Goal: Task Accomplishment & Management: Use online tool/utility

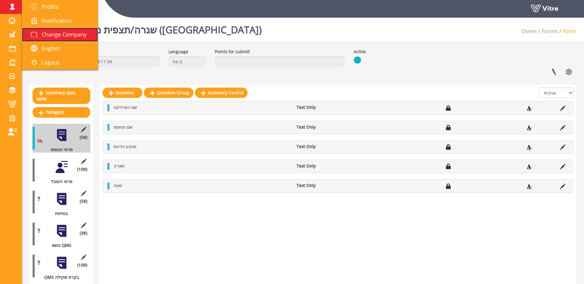
click at [31, 29] on link "Change Company" at bounding box center [60, 35] width 76 height 14
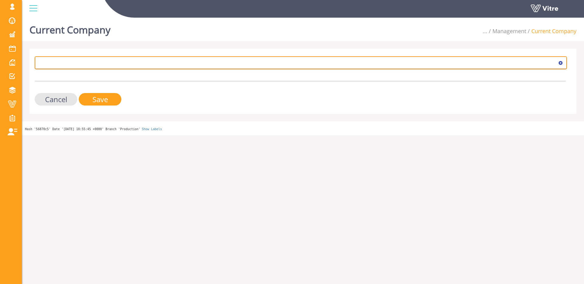
click at [88, 63] on span at bounding box center [295, 62] width 519 height 11
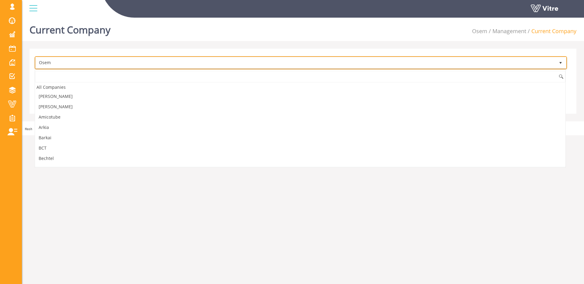
scroll to position [515, 0]
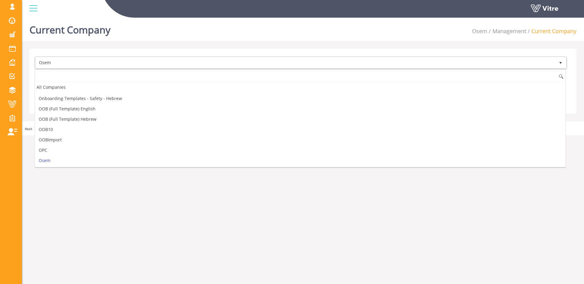
type input "ם"
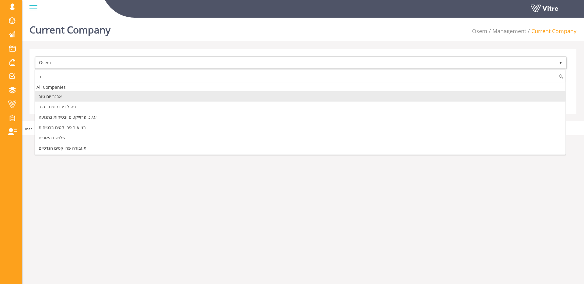
scroll to position [0, 0]
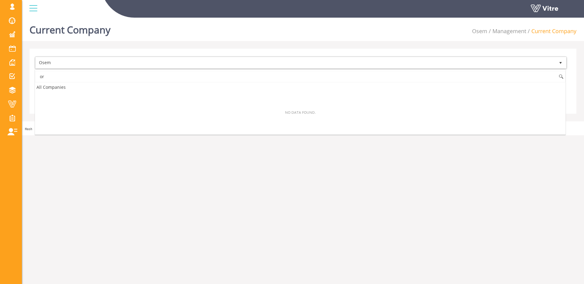
type input "o"
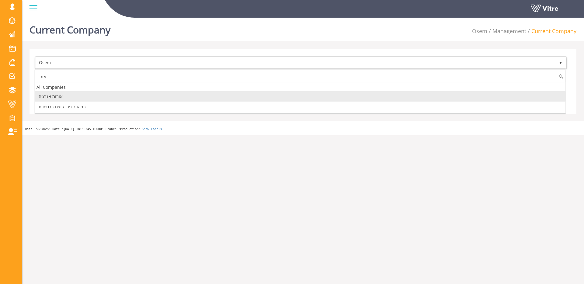
click at [83, 94] on li "אורות אנרגיה" at bounding box center [300, 96] width 530 height 10
type input "אור"
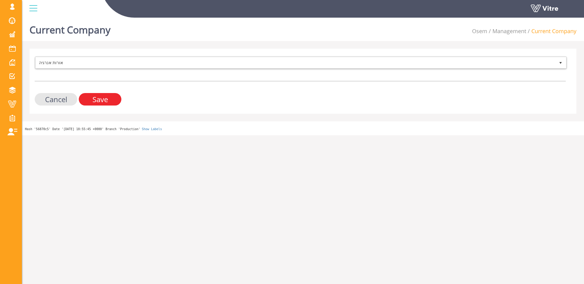
click at [96, 98] on input "Save" at bounding box center [100, 99] width 43 height 12
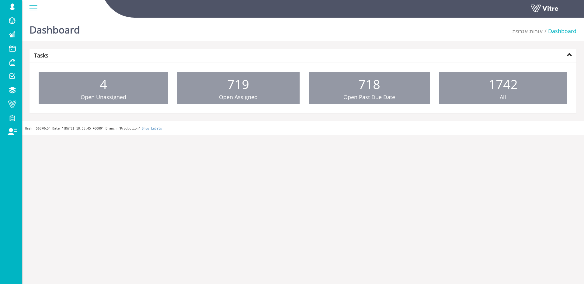
click at [60, 135] on html "shir.su Profile Notification Change Company English עברית English Español Franç…" at bounding box center [292, 67] width 584 height 135
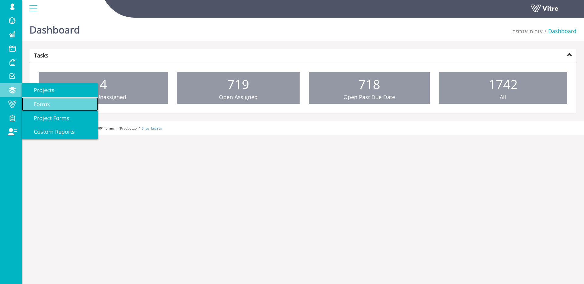
click at [46, 102] on span "Forms" at bounding box center [37, 103] width 23 height 7
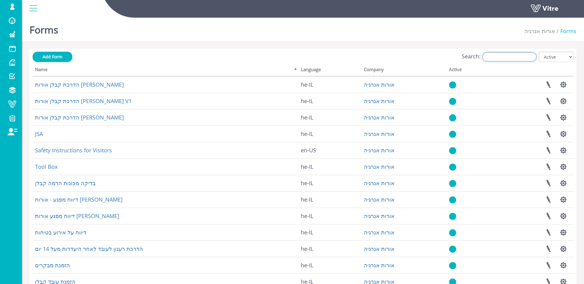
click at [510, 58] on input "Search:" at bounding box center [509, 56] width 54 height 9
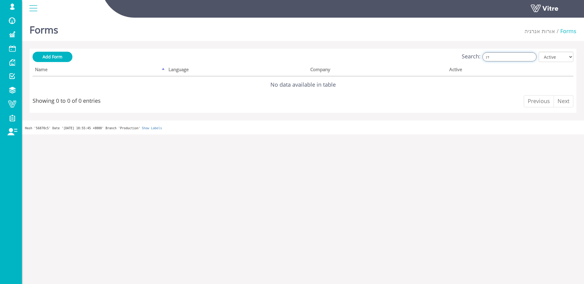
type input "ד"
type input "s"
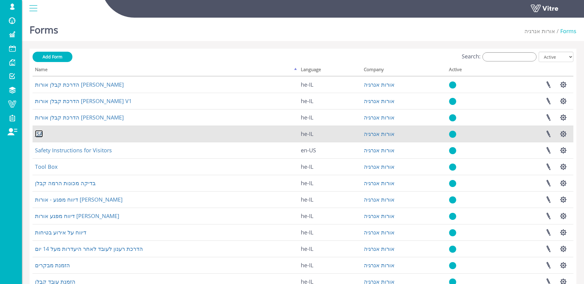
click at [42, 134] on link "JSA" at bounding box center [39, 133] width 8 height 7
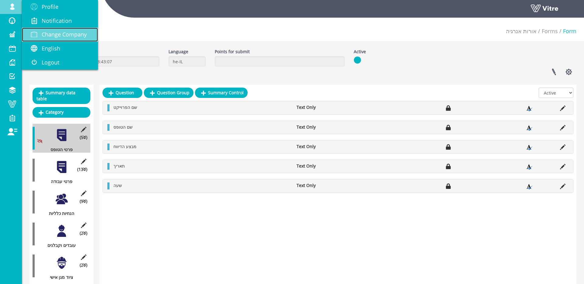
click at [68, 30] on link "Change Company" at bounding box center [60, 35] width 76 height 14
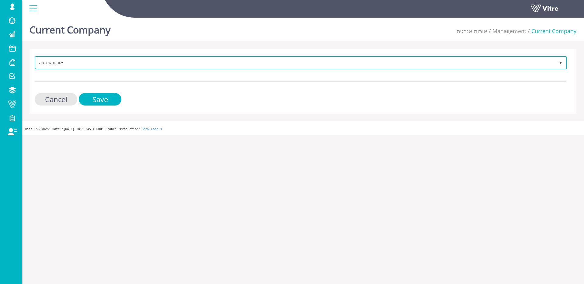
click at [92, 64] on span "אורות אנרגיה" at bounding box center [295, 62] width 519 height 11
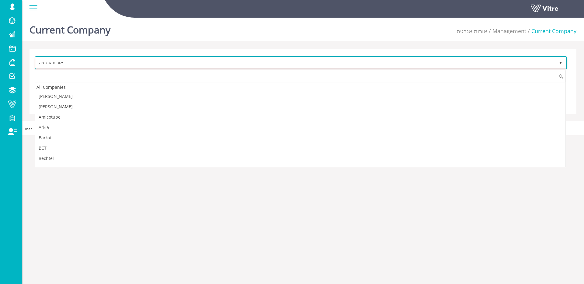
scroll to position [907, 0]
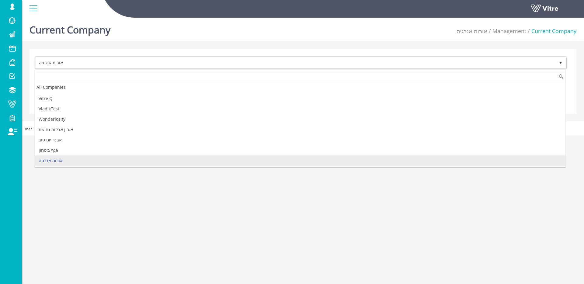
type input "d"
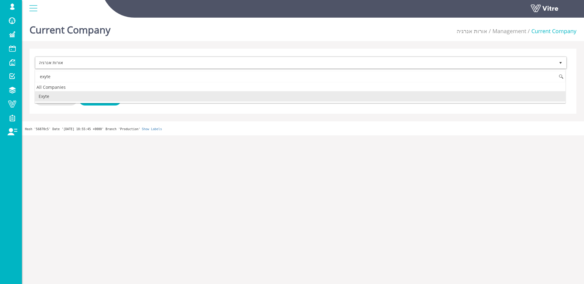
click at [62, 96] on li "Exyte" at bounding box center [300, 96] width 530 height 10
type input "exyte"
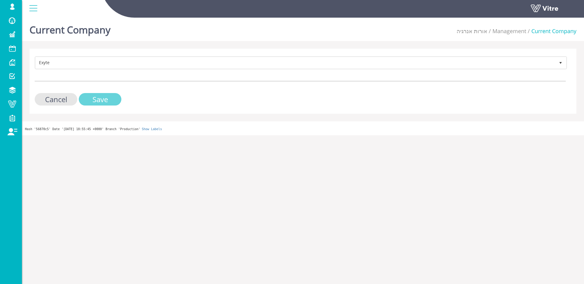
click at [102, 99] on input "Save" at bounding box center [100, 99] width 43 height 12
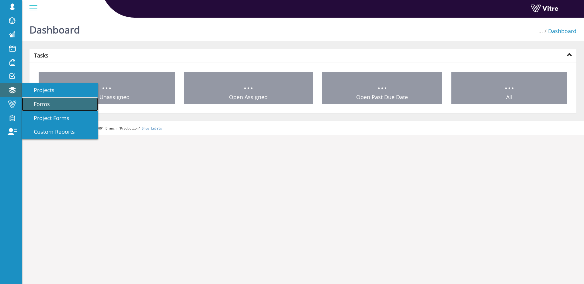
click at [31, 99] on link "Forms" at bounding box center [60, 104] width 76 height 14
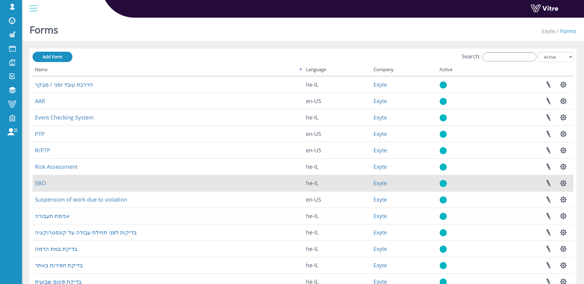
click at [45, 178] on td "SBO" at bounding box center [168, 183] width 271 height 16
click at [45, 181] on link "SBO" at bounding box center [40, 182] width 11 height 7
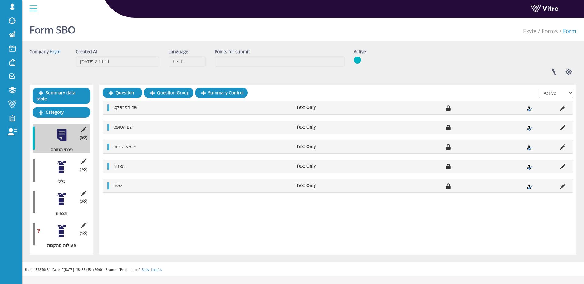
click at [60, 194] on div at bounding box center [62, 199] width 14 height 14
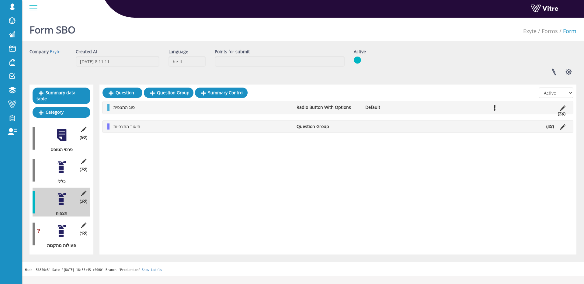
click at [156, 125] on li "תיאור התצפיות" at bounding box center [201, 126] width 183 height 6
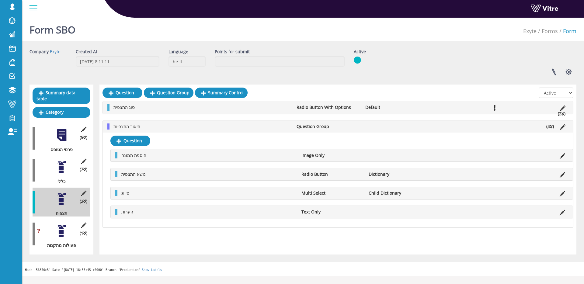
click at [156, 125] on li "תיאור התצפיות" at bounding box center [201, 126] width 183 height 6
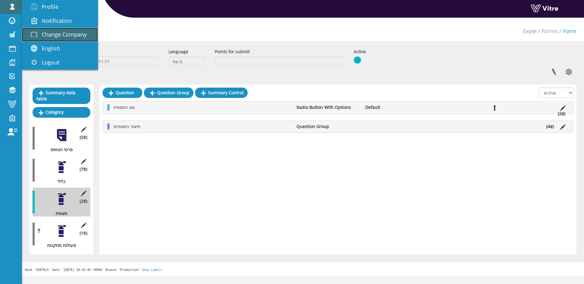
click at [57, 32] on span "Change Company" at bounding box center [64, 34] width 45 height 7
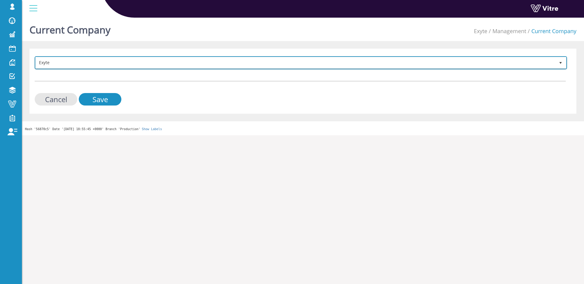
click at [66, 59] on span "Exyte" at bounding box center [295, 62] width 519 height 11
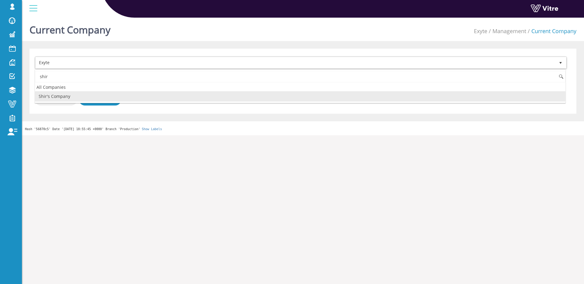
click at [76, 98] on li "Shir's Company" at bounding box center [300, 96] width 530 height 10
type input "shir"
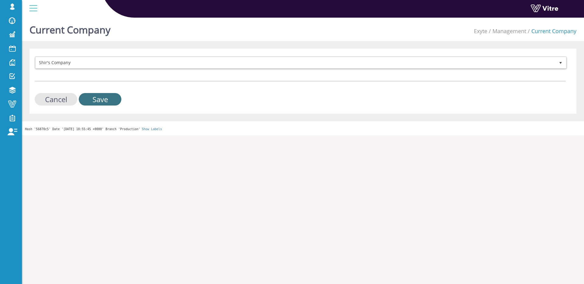
click at [87, 97] on input "Save" at bounding box center [100, 99] width 43 height 12
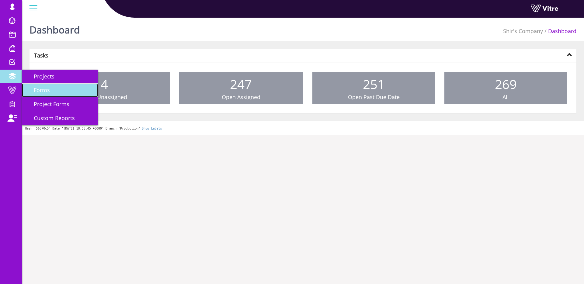
drag, startPoint x: 30, startPoint y: 88, endPoint x: 47, endPoint y: 87, distance: 17.0
click at [30, 88] on span "Forms" at bounding box center [37, 89] width 23 height 7
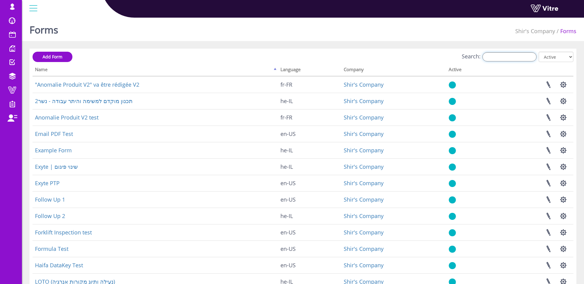
click at [513, 58] on input "Search:" at bounding box center [509, 56] width 54 height 9
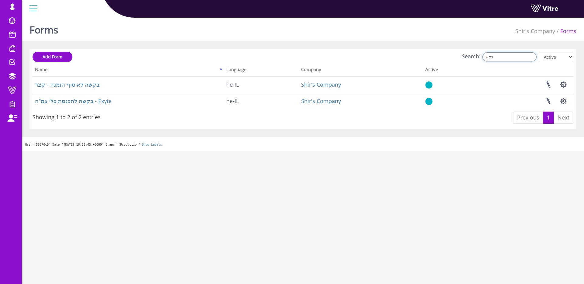
click at [513, 61] on input "בקש" at bounding box center [509, 56] width 54 height 9
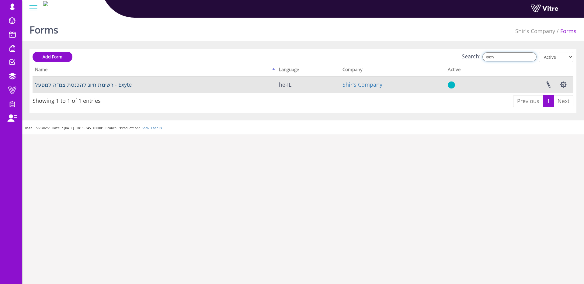
type input "רשימ"
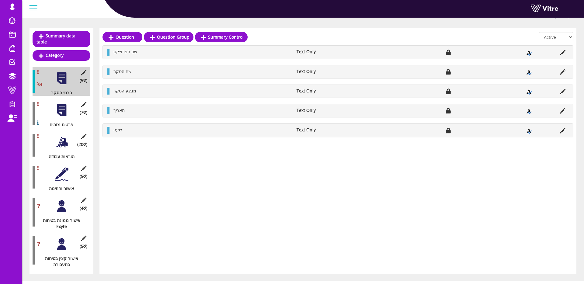
scroll to position [68, 0]
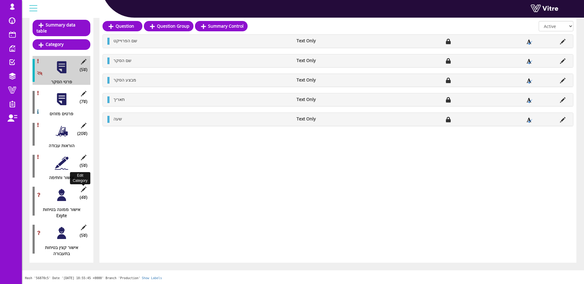
click at [85, 188] on icon at bounding box center [84, 189] width 8 height 5
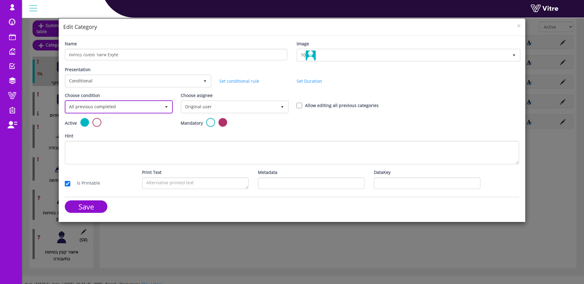
click at [144, 111] on span "All previous completed" at bounding box center [113, 106] width 95 height 11
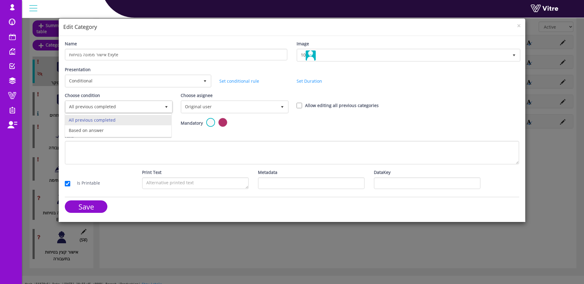
click at [31, 131] on div "× Edit Category Name אישור ממונה בטיחות Exyte Image 10 10 Presentation Conditio…" at bounding box center [292, 142] width 584 height 284
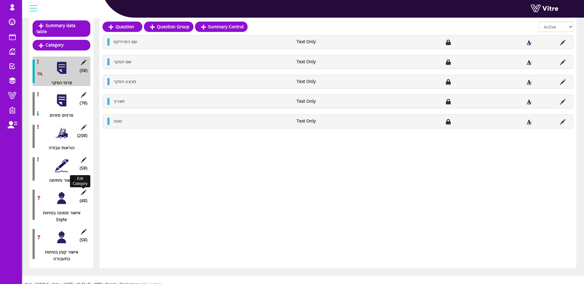
click at [80, 194] on icon at bounding box center [84, 192] width 8 height 5
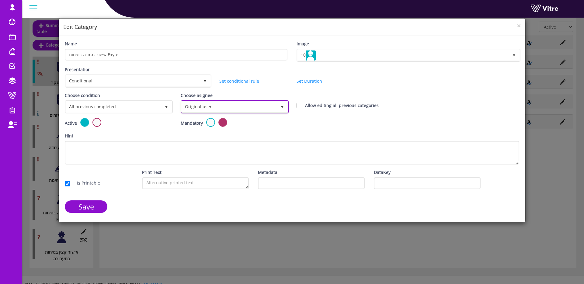
click at [183, 108] on span "Original user" at bounding box center [228, 106] width 95 height 11
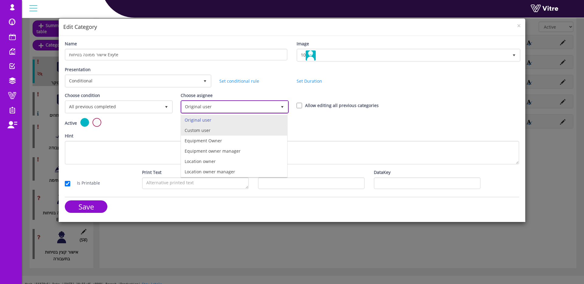
scroll to position [43, 0]
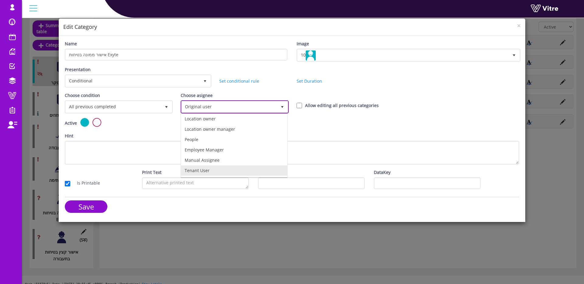
drag, startPoint x: 229, startPoint y: 169, endPoint x: 246, endPoint y: 160, distance: 20.4
click at [229, 170] on li "Tenant User" at bounding box center [234, 170] width 106 height 10
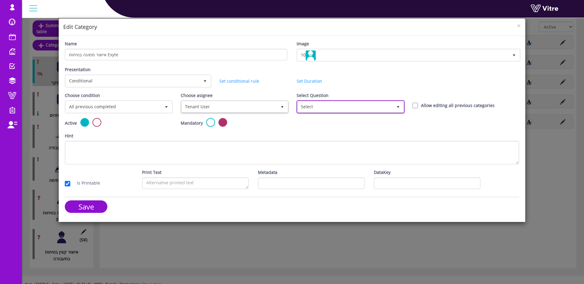
click at [373, 105] on span "Select" at bounding box center [344, 106] width 95 height 11
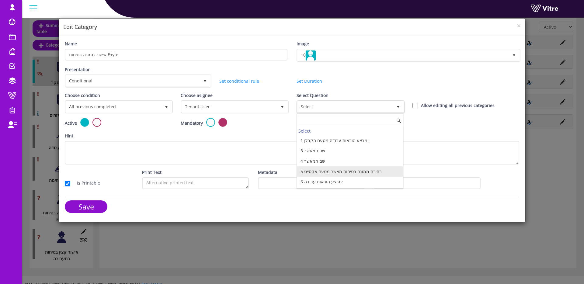
click at [339, 174] on li "5 בחירת ממונה בטיחות מאשר מטעם אקסייט" at bounding box center [350, 171] width 106 height 10
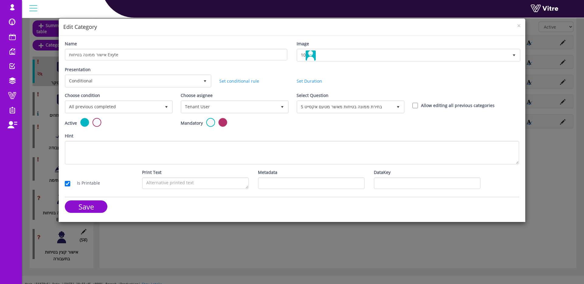
click at [439, 105] on label "Allow editing all previous categories" at bounding box center [458, 105] width 74 height 7
click at [418, 105] on input "Allow editing all previous categories" at bounding box center [414, 105] width 5 height 5
checkbox input "true"
click at [76, 203] on input "Save" at bounding box center [86, 206] width 43 height 12
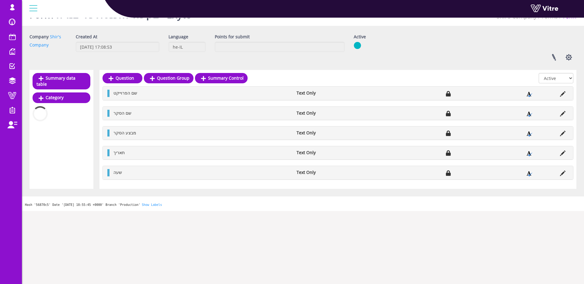
scroll to position [74, 0]
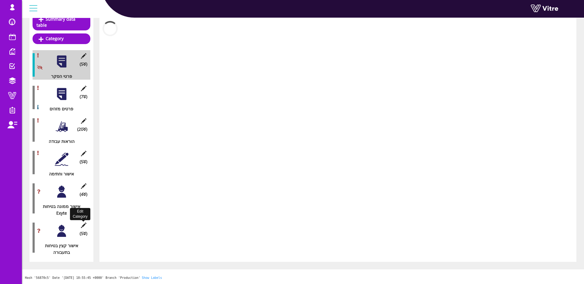
click at [82, 226] on icon at bounding box center [84, 224] width 8 height 5
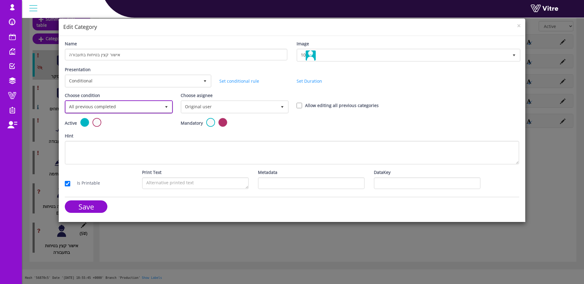
click at [154, 109] on span "All previous completed" at bounding box center [113, 106] width 95 height 11
drag, startPoint x: 133, startPoint y: 128, endPoint x: 148, endPoint y: 123, distance: 16.2
click at [133, 128] on li "Based on answer" at bounding box center [118, 130] width 106 height 10
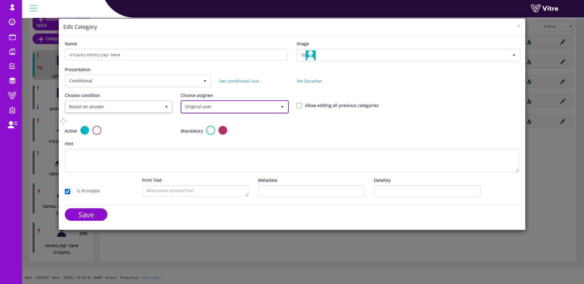
click at [201, 107] on span "Original user" at bounding box center [228, 106] width 95 height 11
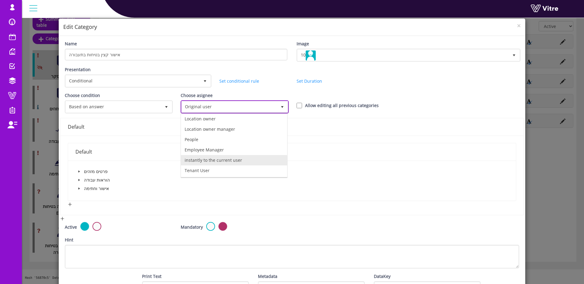
scroll to position [0, 0]
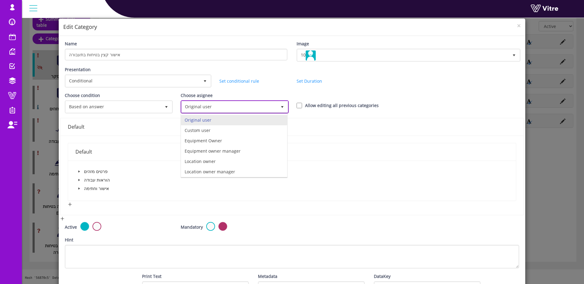
click at [218, 124] on li "Original user" at bounding box center [234, 120] width 106 height 10
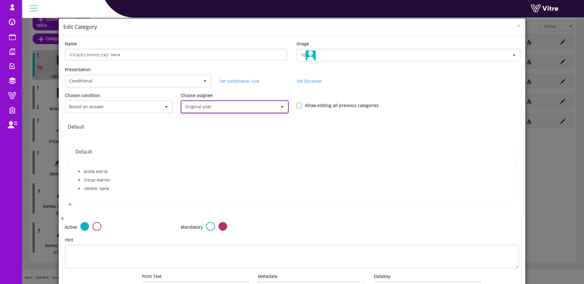
click at [217, 104] on span "Original user" at bounding box center [228, 106] width 95 height 11
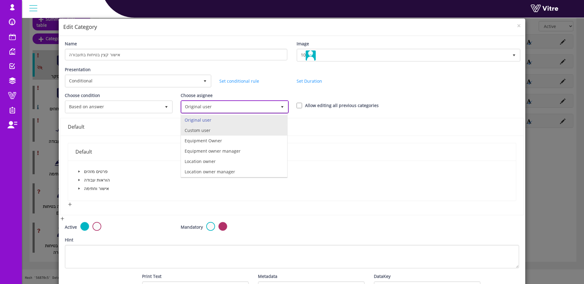
click at [216, 130] on li "Custom user" at bounding box center [234, 130] width 106 height 10
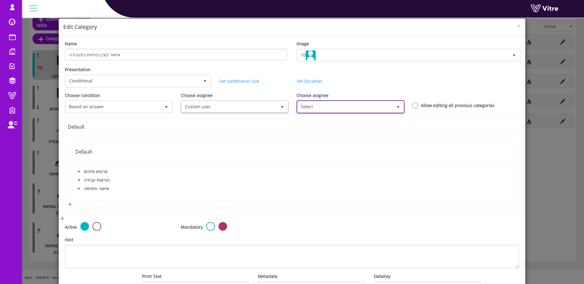
click at [316, 106] on span "Select" at bounding box center [344, 106] width 95 height 11
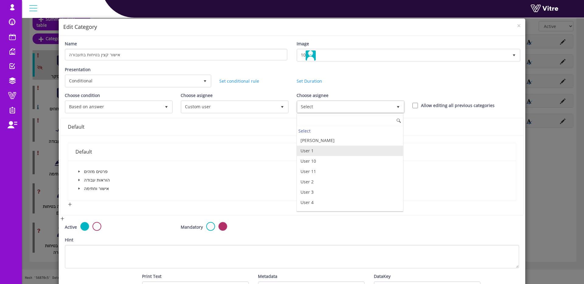
click at [330, 152] on li "User 1" at bounding box center [350, 151] width 106 height 10
click at [78, 190] on span at bounding box center [78, 188] width 7 height 7
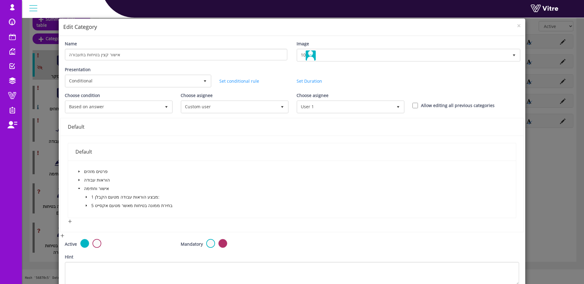
click at [89, 198] on span at bounding box center [86, 196] width 7 height 7
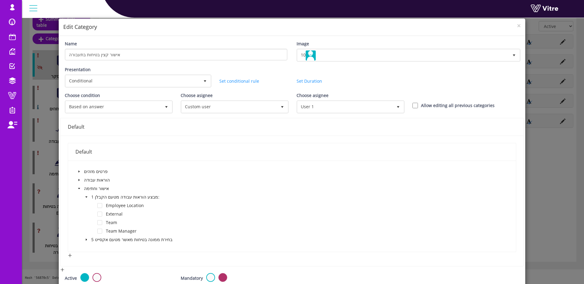
click at [88, 197] on span at bounding box center [86, 196] width 7 height 7
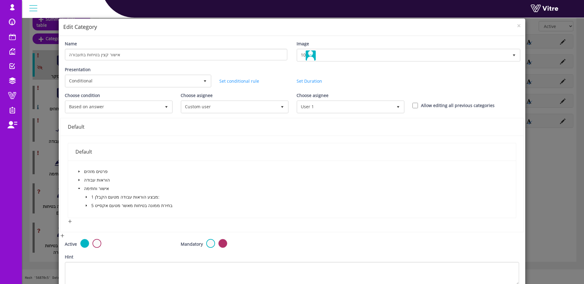
click at [88, 206] on span at bounding box center [86, 205] width 7 height 7
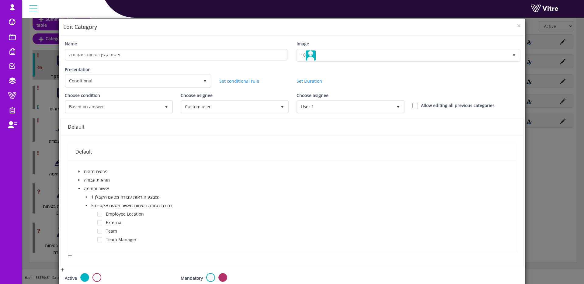
click at [88, 206] on span at bounding box center [86, 205] width 7 height 7
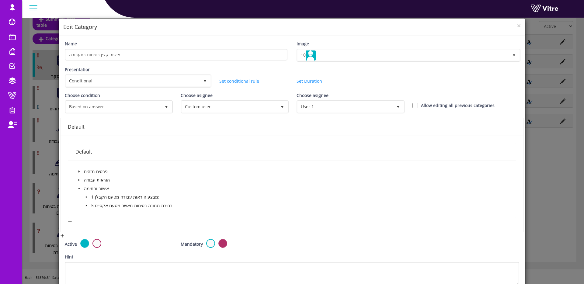
scroll to position [59, 0]
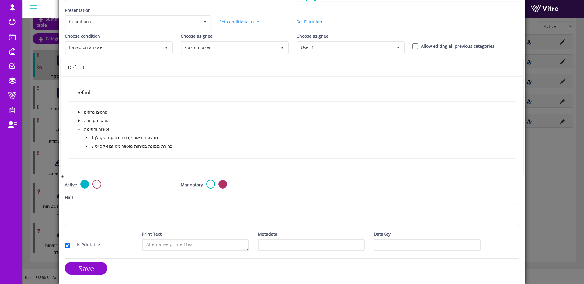
click at [79, 129] on icon "caret-down" at bounding box center [79, 129] width 2 height 1
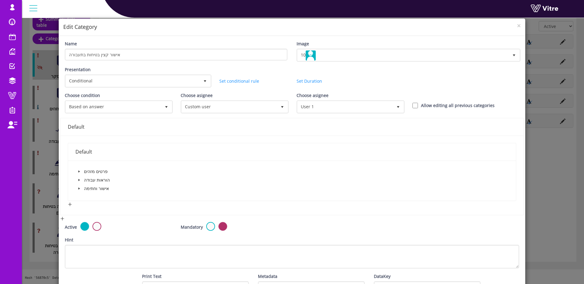
scroll to position [42, 0]
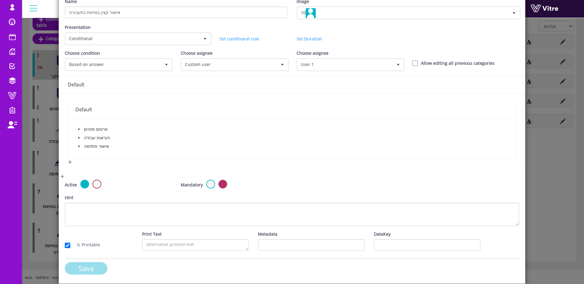
click at [99, 267] on input "Save" at bounding box center [86, 268] width 43 height 12
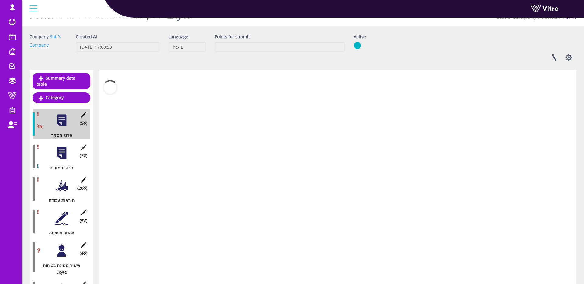
scroll to position [74, 0]
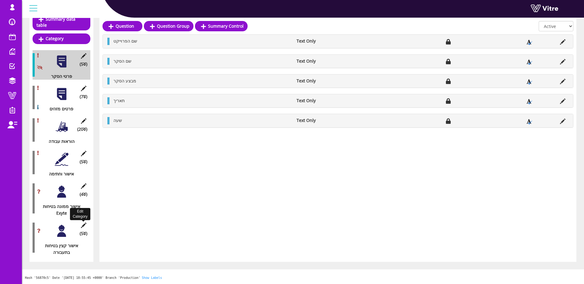
click at [83, 225] on icon at bounding box center [84, 224] width 8 height 5
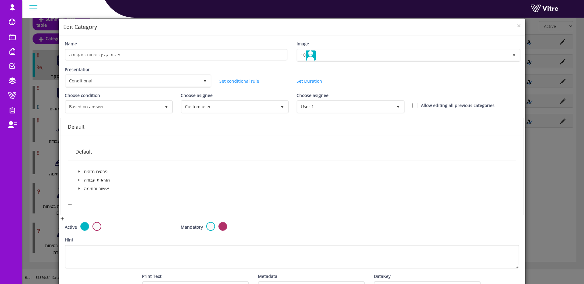
click at [78, 191] on span at bounding box center [78, 188] width 7 height 7
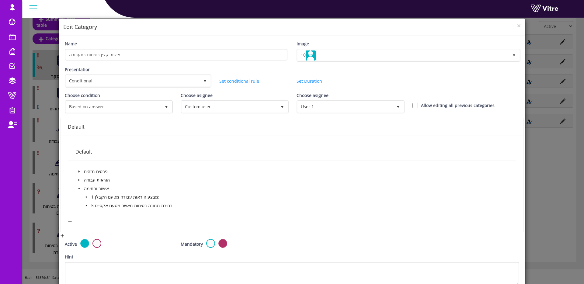
click at [26, 195] on div "× Edit Category Name אישור קצין בטיחות בתעבורה Image 10 10 Presentation Conditi…" at bounding box center [292, 142] width 584 height 284
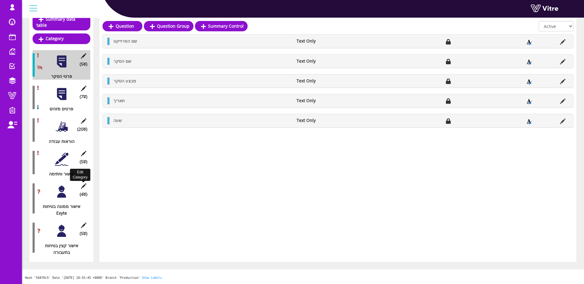
click at [86, 186] on icon at bounding box center [84, 185] width 8 height 5
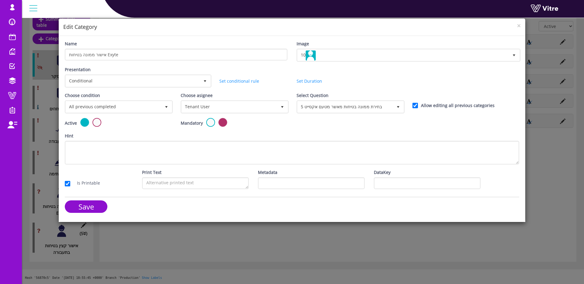
click at [44, 194] on div "× Edit Category Name אישור ממונה בטיחות Exyte Image 10 10 Presentation Conditio…" at bounding box center [292, 142] width 584 height 284
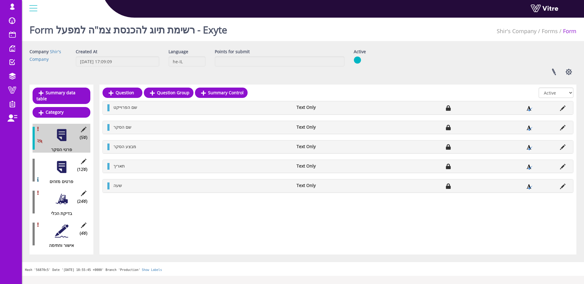
click at [64, 166] on div at bounding box center [62, 167] width 14 height 14
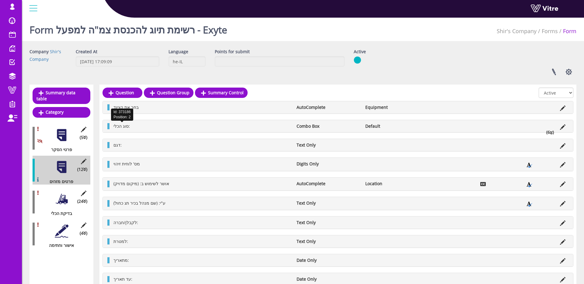
click at [124, 126] on span "סוג הכלי:" at bounding box center [121, 126] width 16 height 6
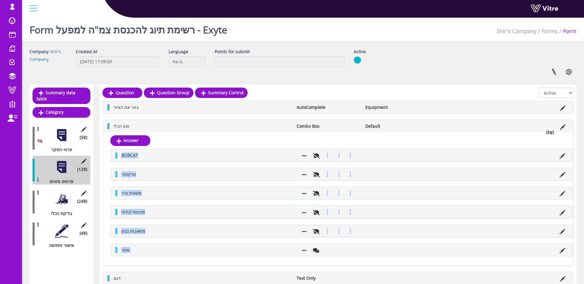
drag, startPoint x: 131, startPoint y: 250, endPoint x: 119, endPoint y: 153, distance: 97.6
click at [119, 153] on div "BOBCAT טרקטור משאית גרר מכונות קידוח משאבות בטון אחר:" at bounding box center [341, 203] width 462 height 108
click at [563, 126] on icon at bounding box center [562, 126] width 5 height 5
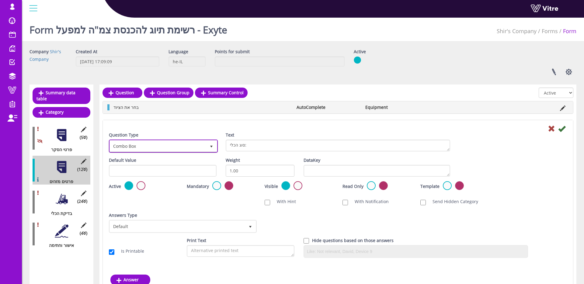
click at [145, 150] on span "Combo Box" at bounding box center [158, 145] width 96 height 11
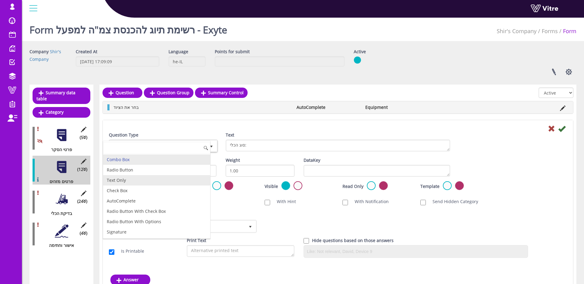
click at [138, 173] on li "Radio Button" at bounding box center [156, 170] width 107 height 10
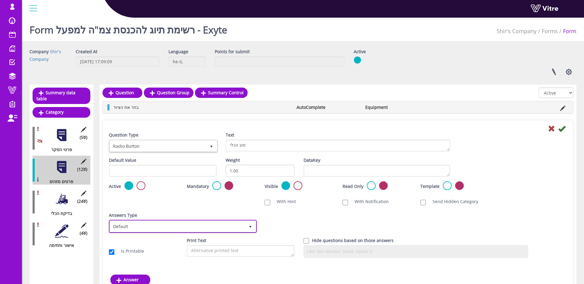
click at [143, 225] on span "Default" at bounding box center [177, 226] width 135 height 11
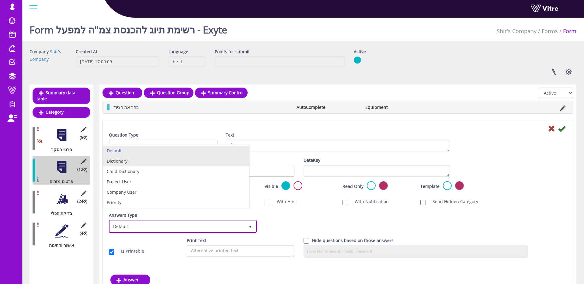
click at [132, 164] on li "Dictionary" at bounding box center [176, 161] width 146 height 10
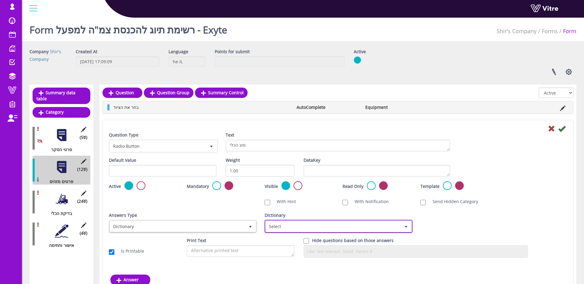
click at [319, 224] on span "Select" at bounding box center [332, 226] width 135 height 11
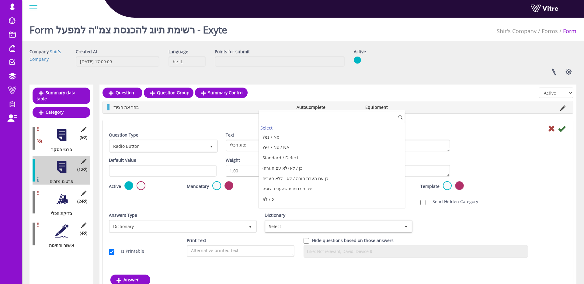
click at [302, 117] on input at bounding box center [332, 118] width 146 height 12
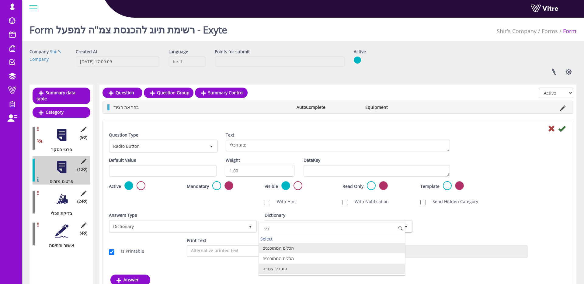
click at [276, 271] on li "סוג כלי צמ״ה" at bounding box center [332, 269] width 146 height 10
type input "כלי"
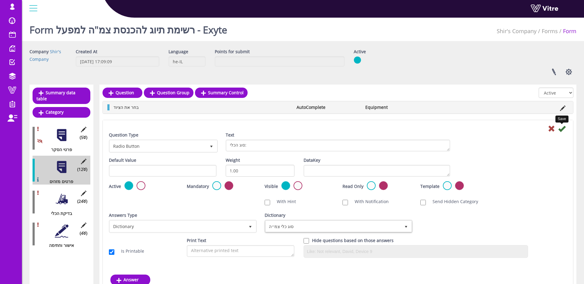
click at [563, 130] on icon at bounding box center [561, 128] width 7 height 7
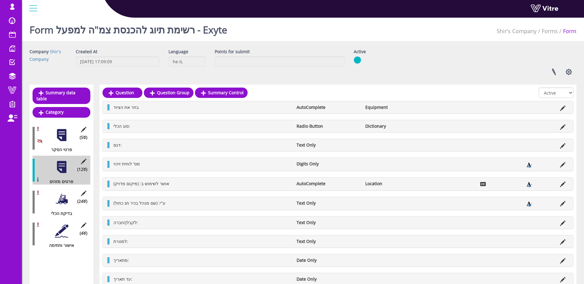
click at [557, 124] on li at bounding box center [562, 126] width 12 height 6
click at [563, 127] on icon at bounding box center [562, 126] width 5 height 5
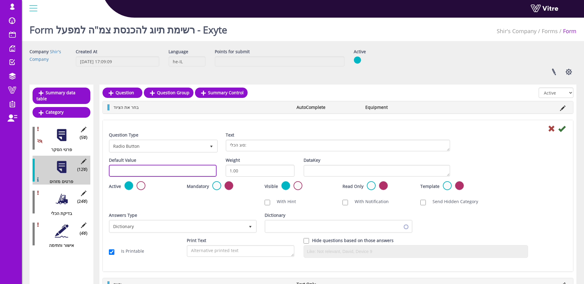
click at [136, 174] on input "text" at bounding box center [163, 171] width 108 height 12
paste input "#task.type"
type input "#task.type"
click at [561, 130] on icon at bounding box center [561, 128] width 7 height 7
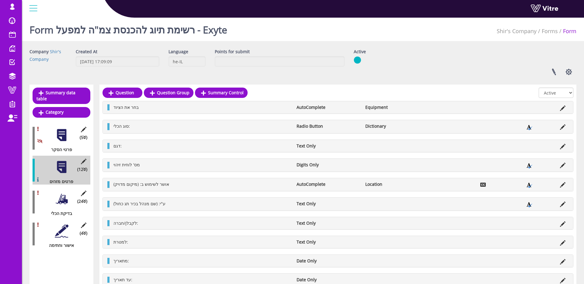
click at [57, 232] on div at bounding box center [62, 231] width 14 height 14
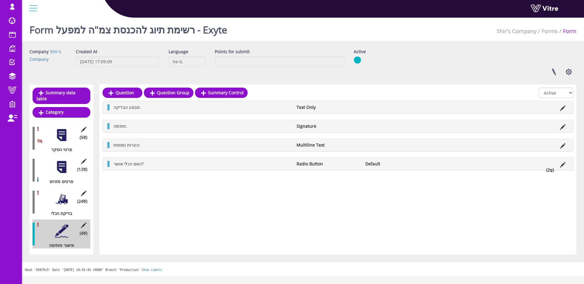
click at [136, 167] on li "האם הכלי אושר?" at bounding box center [201, 164] width 183 height 6
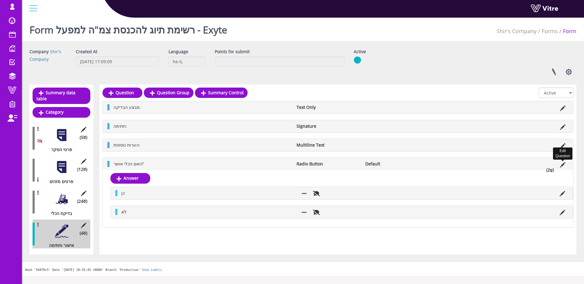
click at [563, 163] on icon at bounding box center [562, 164] width 5 height 5
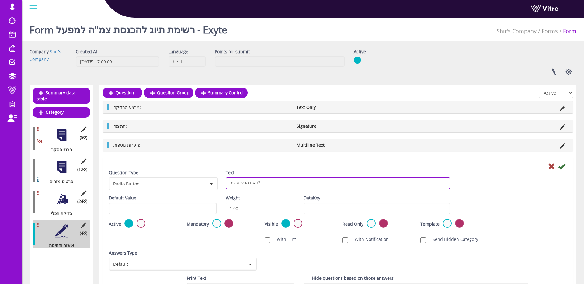
click at [273, 182] on textarea "האם הכלי אושר?" at bounding box center [338, 183] width 224 height 12
type textarea "האם הכלי אושר לכניסה ?"
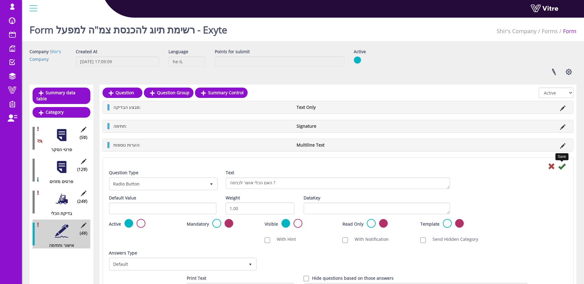
click at [562, 166] on icon at bounding box center [561, 166] width 7 height 7
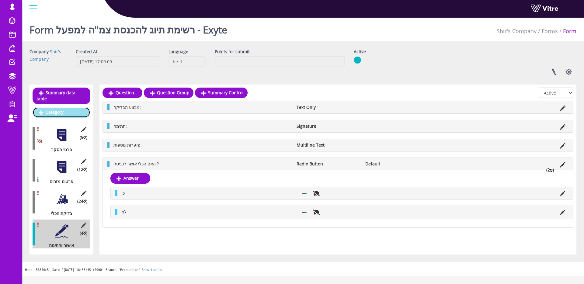
click at [69, 113] on link "Category" at bounding box center [62, 112] width 58 height 10
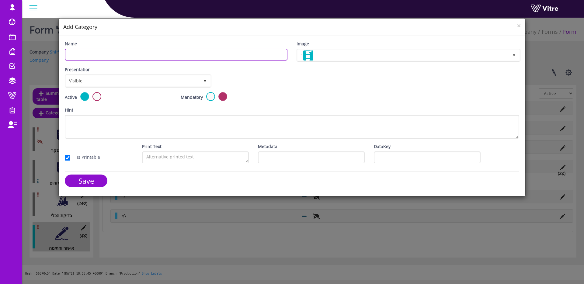
click at [140, 56] on input "Name" at bounding box center [176, 55] width 222 height 12
type input "יציאת הכלי מהאתר"
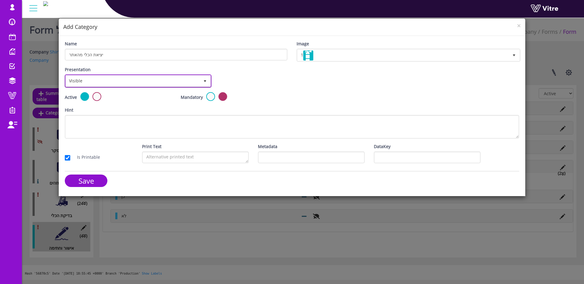
click at [157, 80] on span "Visible" at bounding box center [133, 80] width 134 height 11
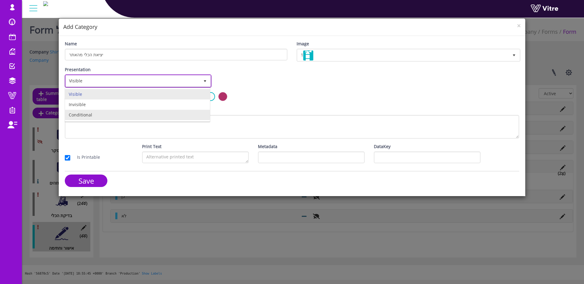
click at [128, 117] on li "Conditional" at bounding box center [137, 115] width 145 height 10
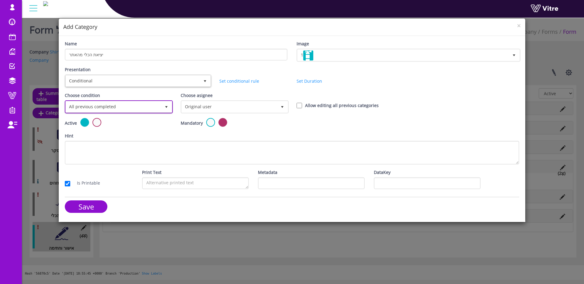
click at [129, 107] on span "All previous completed" at bounding box center [113, 106] width 95 height 11
click at [121, 131] on li "Based on answer" at bounding box center [118, 130] width 106 height 10
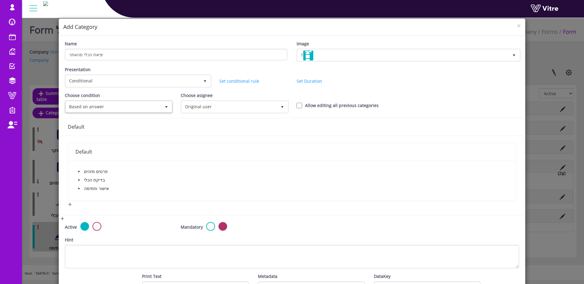
click at [81, 188] on span at bounding box center [78, 188] width 7 height 7
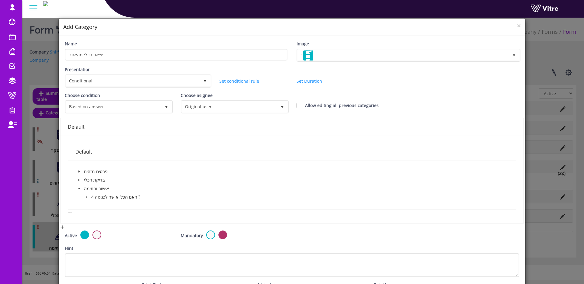
click at [87, 194] on span at bounding box center [86, 196] width 7 height 7
drag, startPoint x: 99, startPoint y: 205, endPoint x: 117, endPoint y: 181, distance: 29.3
click at [99, 205] on span at bounding box center [99, 205] width 5 height 5
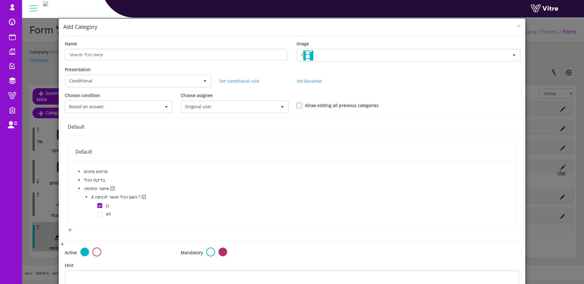
click at [212, 95] on label "Choose asignee" at bounding box center [197, 95] width 32 height 7
click at [0, 0] on input "0" at bounding box center [0, 0] width 0 height 0
drag, startPoint x: 316, startPoint y: 105, endPoint x: 349, endPoint y: 113, distance: 34.0
click at [319, 107] on label "Allow editing all previous categories" at bounding box center [342, 105] width 74 height 7
click at [299, 107] on input "Allow editing all previous categories" at bounding box center [298, 105] width 5 height 5
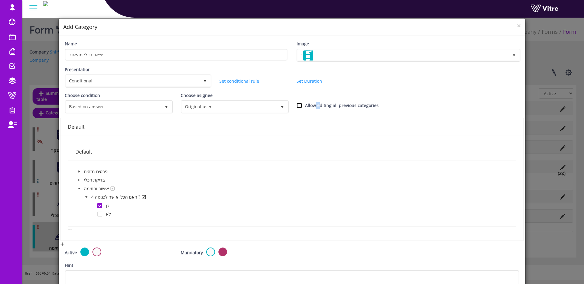
checkbox input "true"
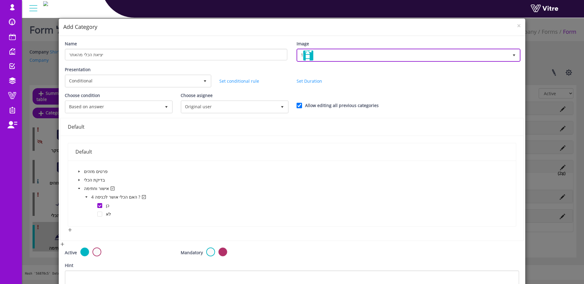
click at [352, 59] on span "1" at bounding box center [402, 55] width 211 height 11
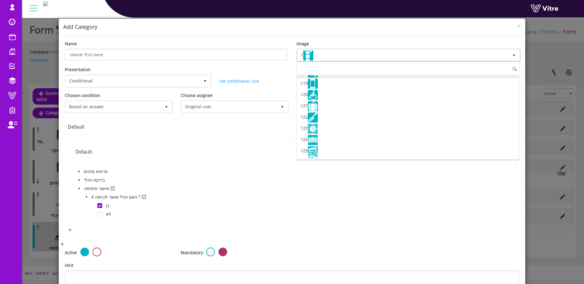
scroll to position [1392, 0]
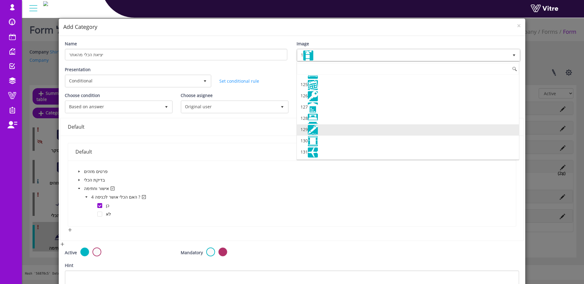
click at [329, 131] on li "129" at bounding box center [408, 129] width 222 height 11
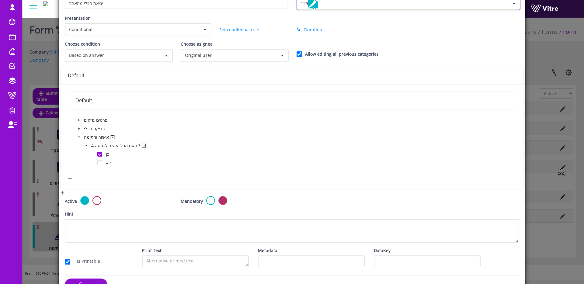
scroll to position [68, 0]
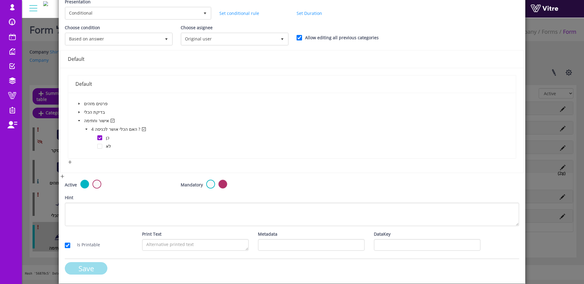
click at [99, 270] on input "Save" at bounding box center [86, 268] width 43 height 12
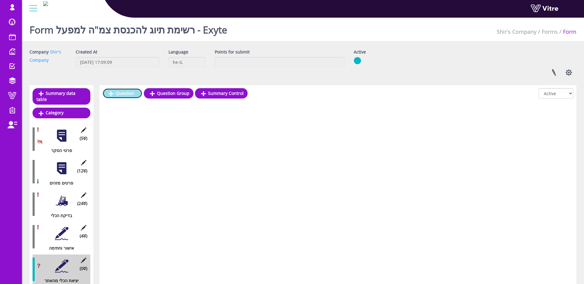
click at [123, 94] on link "Question" at bounding box center [122, 93] width 40 height 10
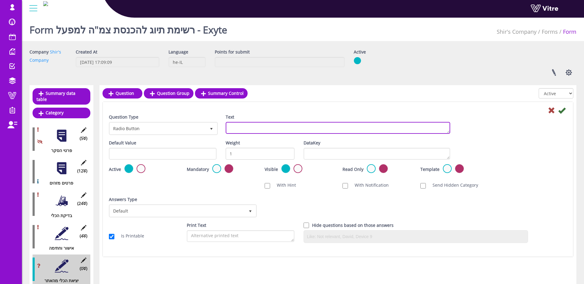
click at [246, 127] on textarea "Text" at bounding box center [338, 128] width 224 height 12
type textarea "האם הכלי יצא מהאתר ? *במידה והכלי עדיין באתר יש להשאיר את הטוםס פתוח*"
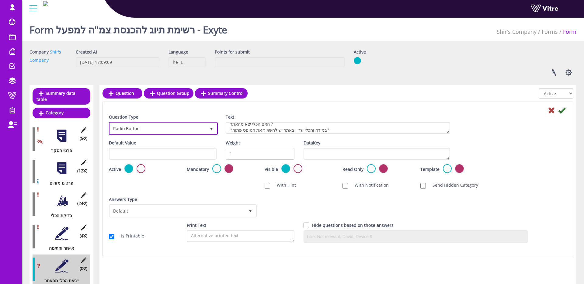
click at [198, 128] on span "Radio Button" at bounding box center [158, 128] width 96 height 11
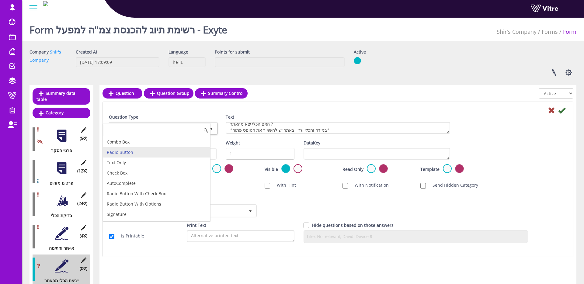
click at [260, 198] on div "Answers Type Default 0 Answers Type Default 0 Module Select Form Context (limit…" at bounding box center [337, 209] width 467 height 26
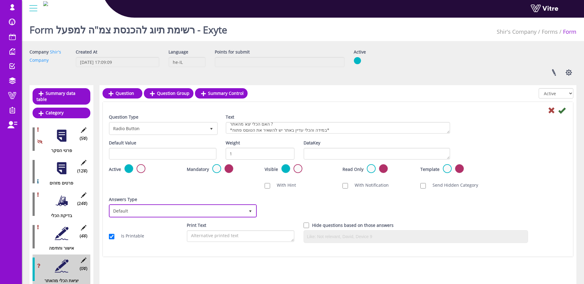
click at [225, 210] on span "Default" at bounding box center [177, 210] width 135 height 11
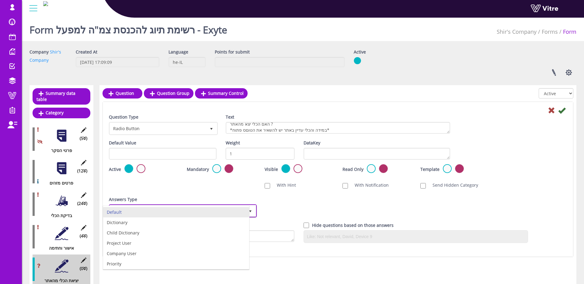
click at [207, 216] on li "Default" at bounding box center [176, 212] width 146 height 10
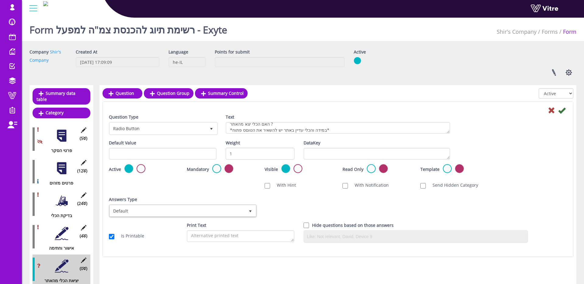
click at [195, 202] on div "Answers Type Default 0" at bounding box center [182, 206] width 146 height 21
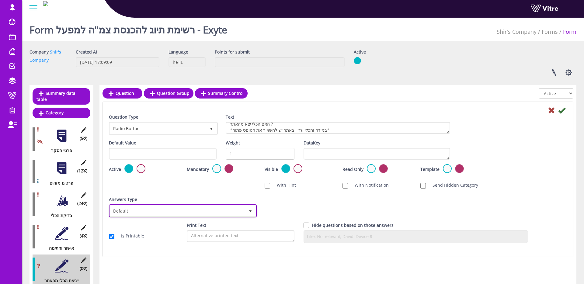
click at [192, 207] on span "Default" at bounding box center [177, 210] width 135 height 11
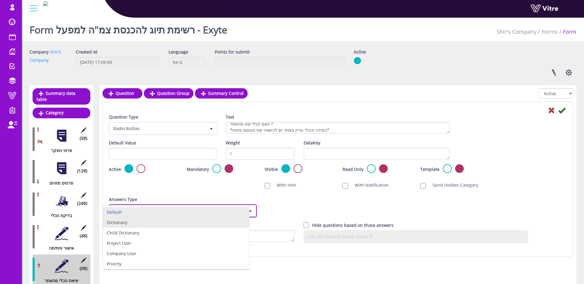
click at [137, 220] on li "Dictionary" at bounding box center [176, 222] width 146 height 10
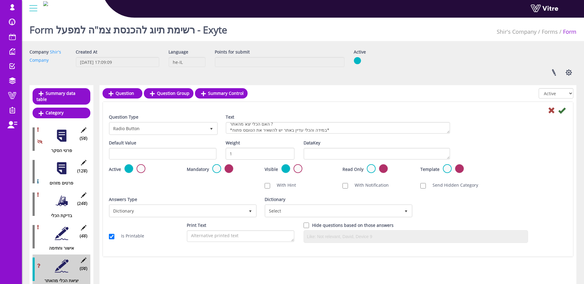
click at [300, 217] on div "Dictionary Select" at bounding box center [338, 209] width 156 height 26
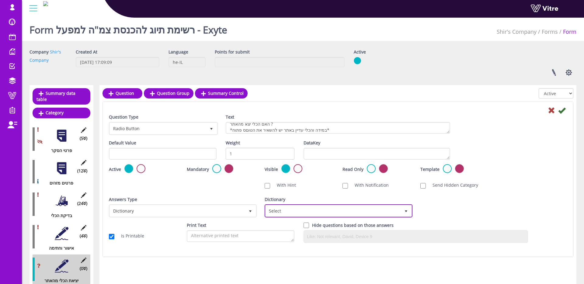
click at [300, 213] on span "Select" at bounding box center [332, 210] width 135 height 11
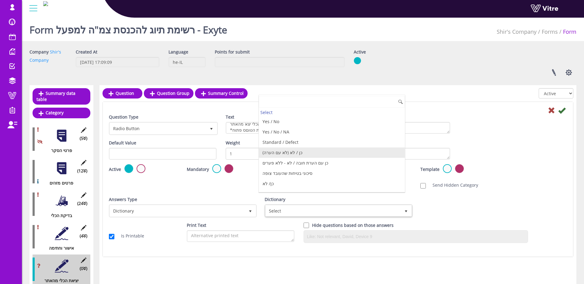
drag, startPoint x: 295, startPoint y: 150, endPoint x: 333, endPoint y: 138, distance: 39.4
click at [295, 150] on li "כן / לא (לא עם הערה)" at bounding box center [332, 152] width 146 height 10
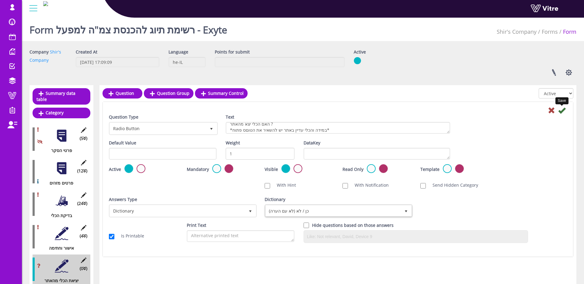
click at [560, 111] on icon at bounding box center [561, 110] width 7 height 7
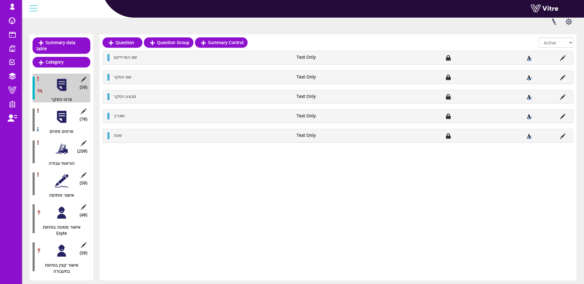
scroll to position [68, 0]
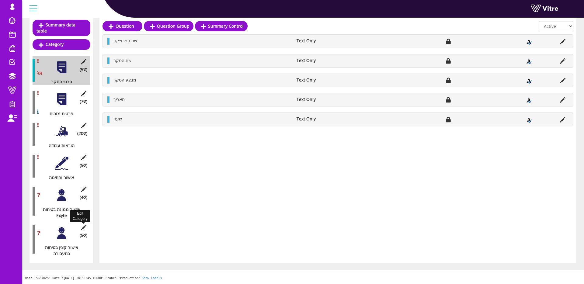
click at [81, 226] on icon at bounding box center [84, 227] width 8 height 5
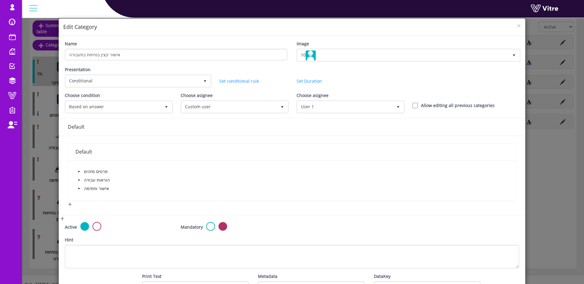
click at [79, 186] on span at bounding box center [78, 188] width 7 height 7
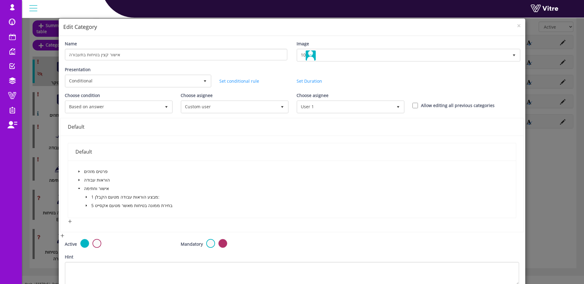
click at [79, 186] on span at bounding box center [78, 188] width 7 height 7
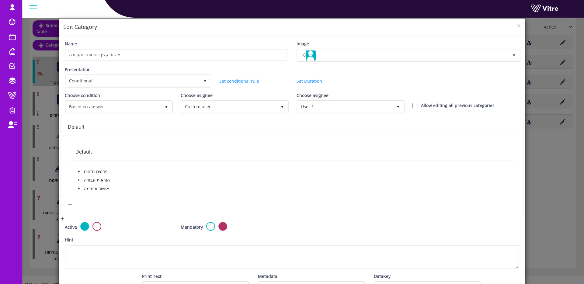
click at [44, 193] on div "× Edit Category Name אישור קצין בטיחות בתעבורה Image 10 10 Presentation Conditi…" at bounding box center [292, 142] width 584 height 284
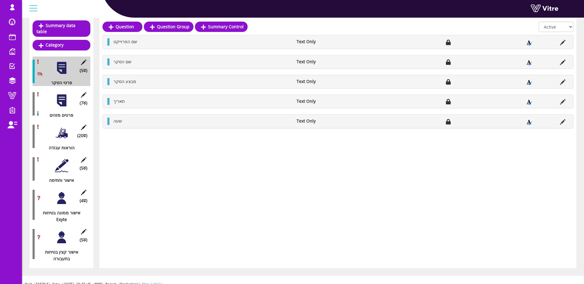
click at [61, 197] on div at bounding box center [62, 198] width 14 height 14
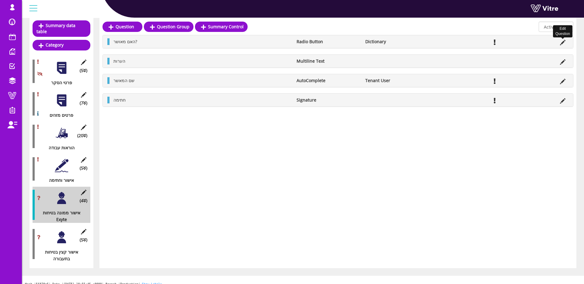
click at [560, 42] on icon at bounding box center [562, 42] width 5 height 5
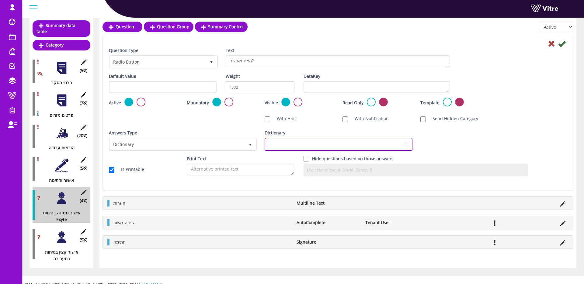
click at [275, 145] on span at bounding box center [332, 144] width 135 height 11
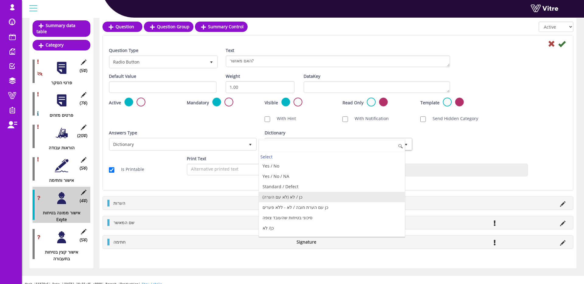
drag, startPoint x: 300, startPoint y: 196, endPoint x: 305, endPoint y: 195, distance: 5.2
click at [300, 196] on li "כן / לא (לא עם הערה)" at bounding box center [332, 197] width 146 height 10
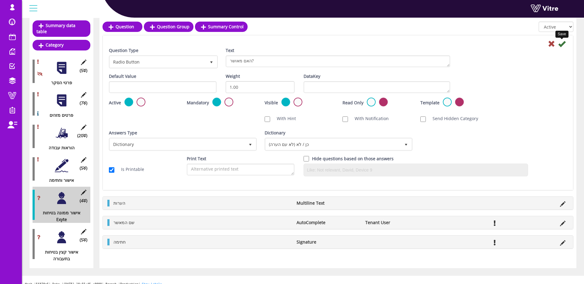
click at [561, 44] on icon at bounding box center [561, 43] width 7 height 7
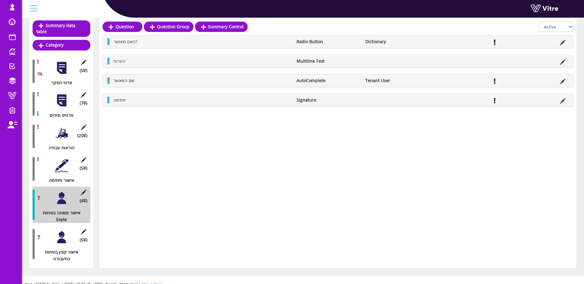
click at [61, 239] on div at bounding box center [62, 237] width 14 height 14
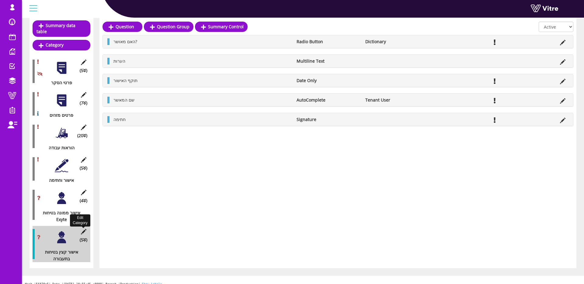
click at [84, 231] on icon at bounding box center [84, 231] width 8 height 5
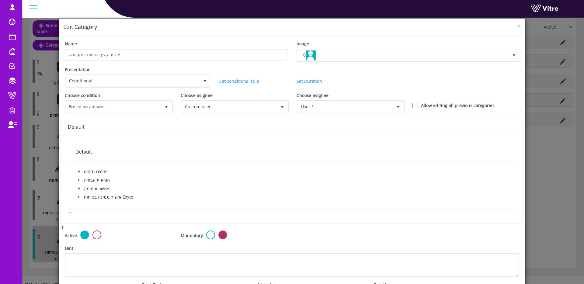
click at [78, 198] on icon "caret-down" at bounding box center [79, 196] width 3 height 3
click at [87, 206] on icon "caret-down" at bounding box center [86, 205] width 3 height 3
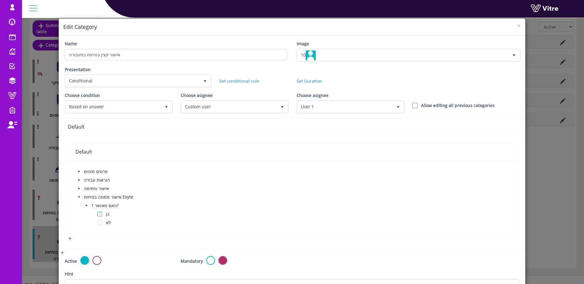
click at [99, 214] on span at bounding box center [99, 214] width 5 height 5
click at [448, 102] on div "Choose condition Based on answer 1 Choose asignee Original user 0 Choose asigne…" at bounding box center [291, 105] width 463 height 26
drag, startPoint x: 448, startPoint y: 104, endPoint x: 448, endPoint y: 108, distance: 4.0
click at [448, 104] on label "Allow editing all previous categories" at bounding box center [458, 105] width 74 height 7
click at [418, 104] on input "Allow editing all previous categories" at bounding box center [414, 105] width 5 height 5
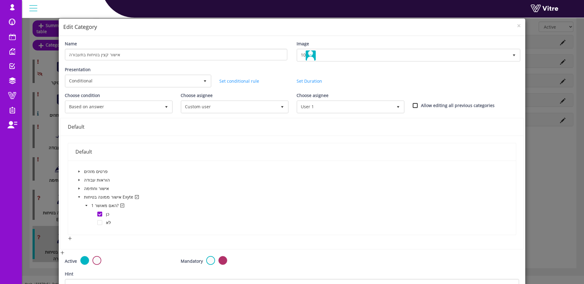
checkbox input "true"
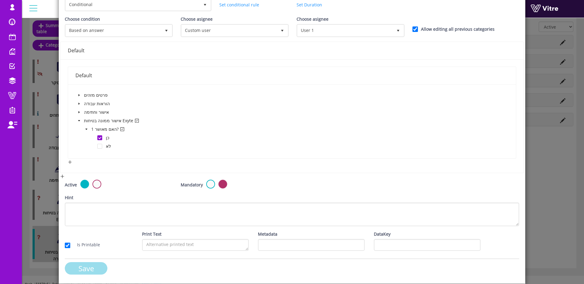
click at [86, 265] on input "Save" at bounding box center [86, 268] width 43 height 12
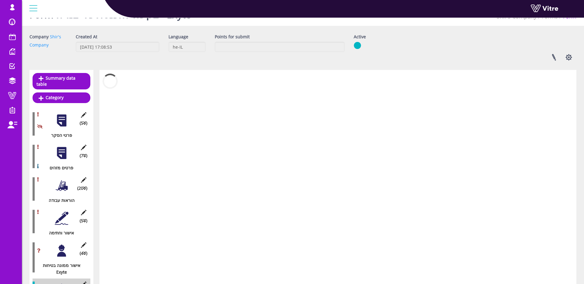
scroll to position [68, 0]
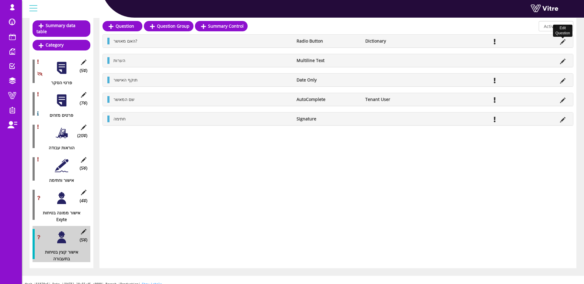
click at [563, 40] on icon at bounding box center [562, 41] width 5 height 5
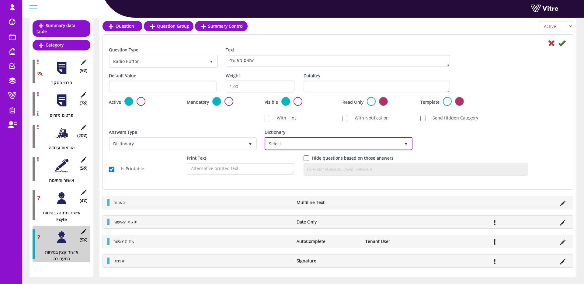
click at [281, 145] on span "Select" at bounding box center [332, 143] width 135 height 11
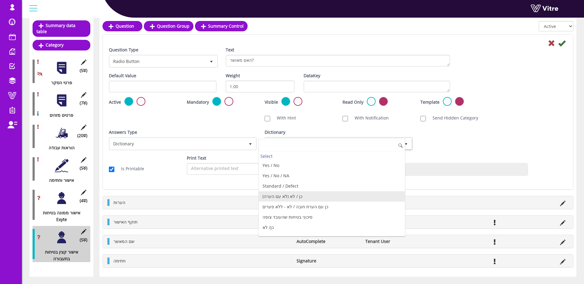
click at [295, 199] on li "כן / לא (לא עם הערה)" at bounding box center [332, 196] width 146 height 10
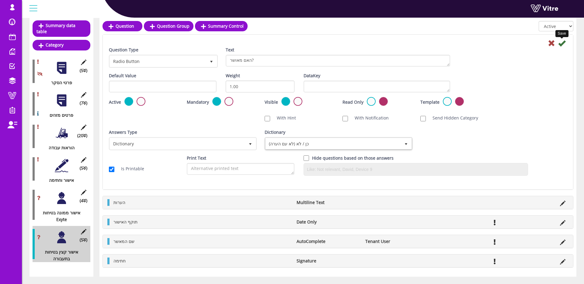
click at [561, 42] on icon at bounding box center [561, 43] width 7 height 7
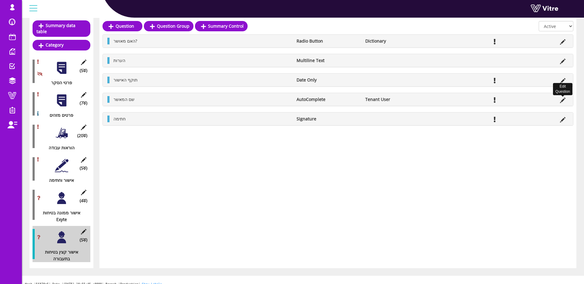
click at [564, 99] on icon at bounding box center [562, 100] width 5 height 5
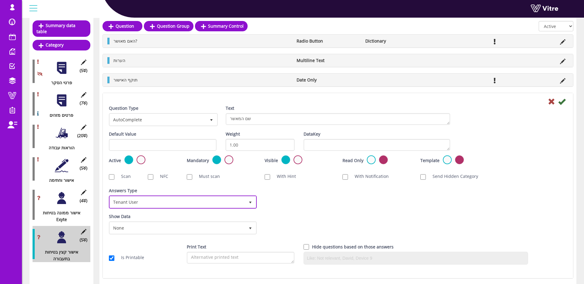
click at [164, 206] on span "Tenant User" at bounding box center [177, 201] width 135 height 11
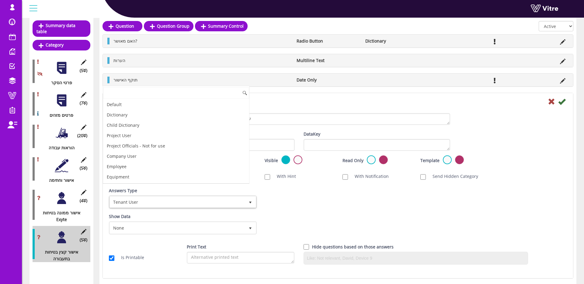
scroll to position [62, 0]
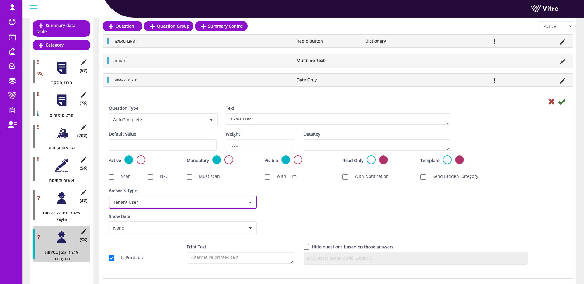
click at [148, 199] on span "Tenant User" at bounding box center [177, 201] width 135 height 11
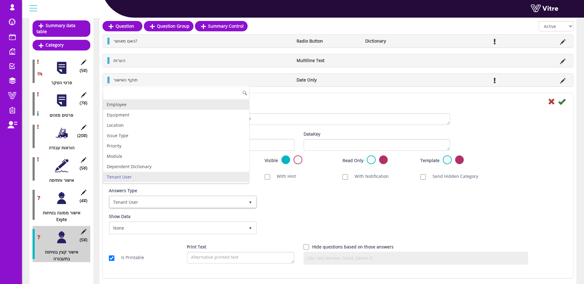
drag, startPoint x: 130, startPoint y: 105, endPoint x: 178, endPoint y: 105, distance: 48.0
click at [130, 105] on li "Employee" at bounding box center [176, 104] width 146 height 10
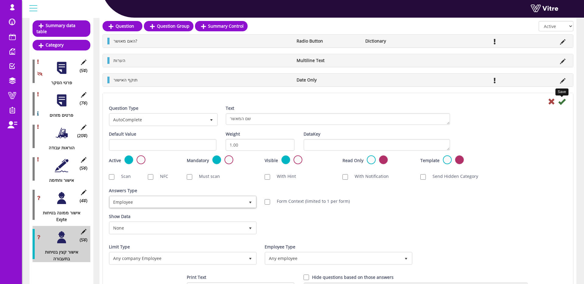
click at [560, 104] on icon at bounding box center [561, 101] width 7 height 7
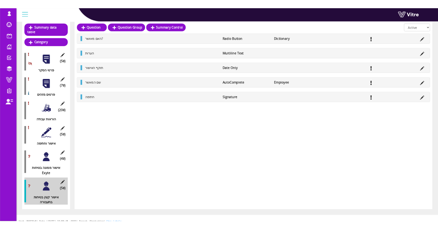
scroll to position [0, 0]
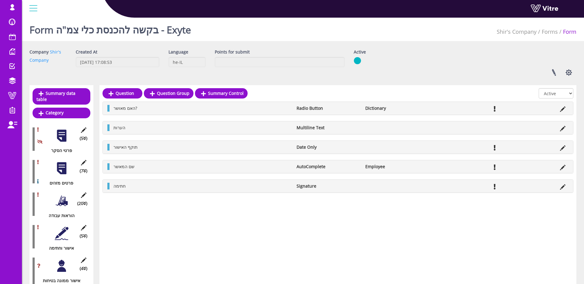
click at [58, 164] on div at bounding box center [62, 168] width 14 height 14
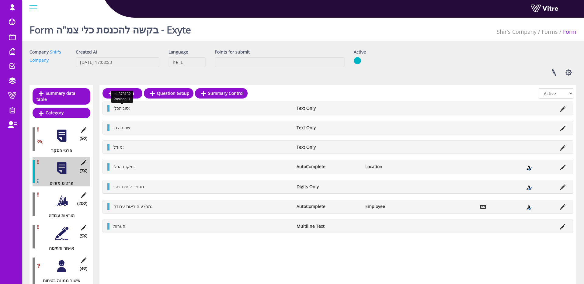
click at [118, 109] on span "סוג הכלי:" at bounding box center [121, 108] width 16 height 6
click at [563, 107] on icon at bounding box center [562, 108] width 5 height 5
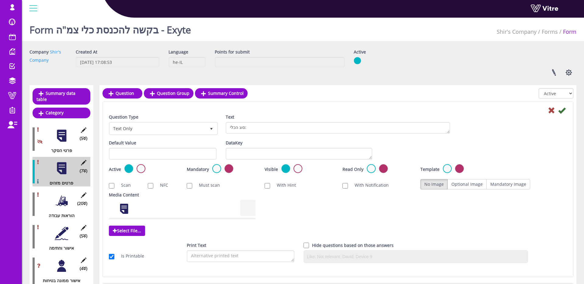
click at [130, 134] on div "Question Type Text Only 5" at bounding box center [162, 127] width 117 height 26
click at [129, 134] on span "Text Only" at bounding box center [163, 128] width 108 height 12
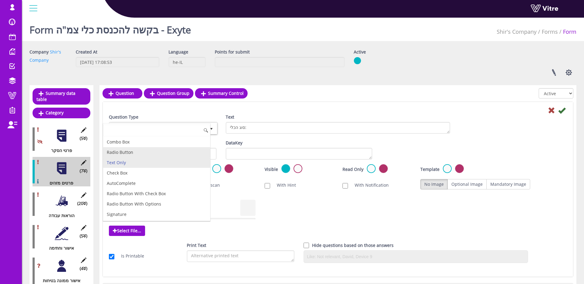
click at [133, 150] on li "Radio Button" at bounding box center [156, 152] width 107 height 10
type input "1"
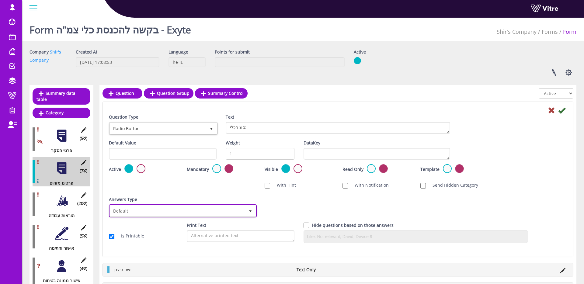
click at [180, 215] on span "Default" at bounding box center [177, 210] width 135 height 11
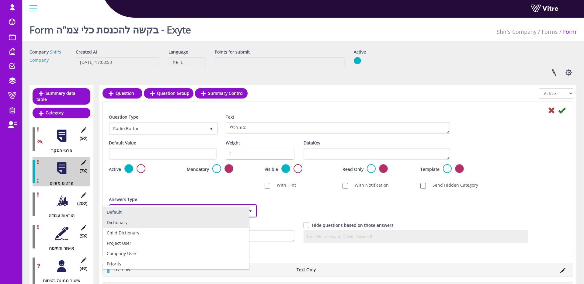
click at [160, 222] on li "Dictionary" at bounding box center [176, 222] width 146 height 10
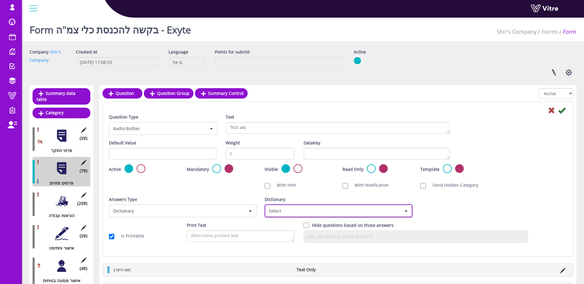
click at [329, 209] on span "Select" at bounding box center [332, 210] width 135 height 11
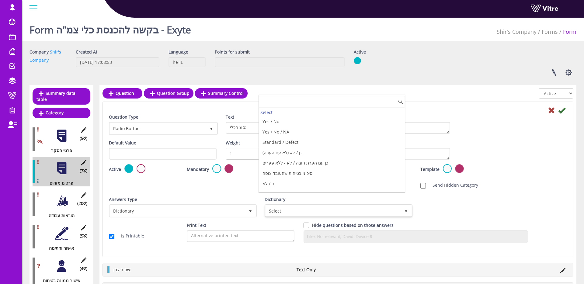
click at [312, 104] on input at bounding box center [332, 102] width 146 height 12
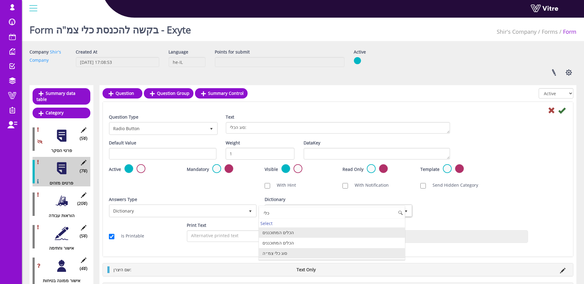
click at [289, 252] on li "סוג כלי צמ״ה" at bounding box center [332, 253] width 146 height 10
type input "כלי"
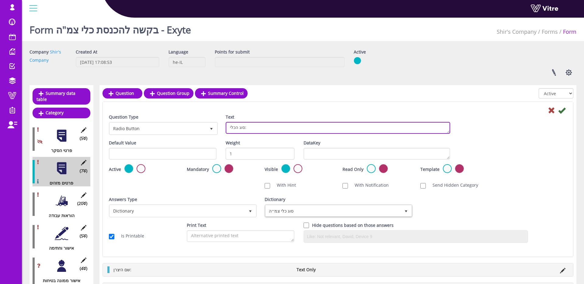
click at [271, 124] on textarea "סוג הכלי:" at bounding box center [338, 128] width 224 height 12
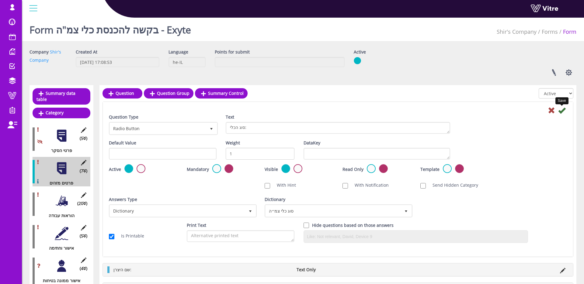
click at [562, 111] on icon at bounding box center [561, 110] width 7 height 7
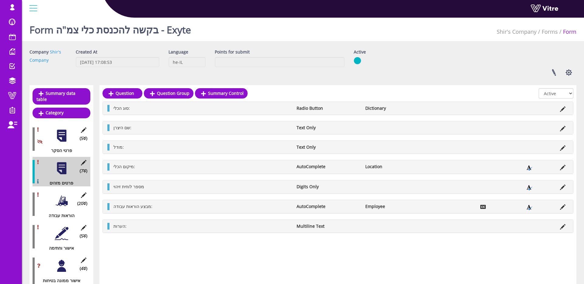
drag, startPoint x: 139, startPoint y: 129, endPoint x: 133, endPoint y: 128, distance: 6.0
click at [138, 129] on li "שם היצרן:" at bounding box center [201, 127] width 183 height 7
click at [131, 128] on span "שם היצרן:" at bounding box center [122, 128] width 18 height 6
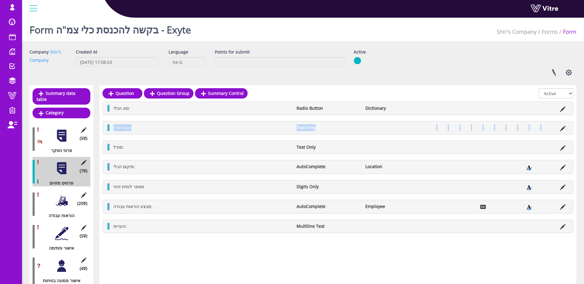
click at [557, 128] on li at bounding box center [562, 127] width 12 height 7
click at [561, 128] on icon at bounding box center [562, 128] width 5 height 5
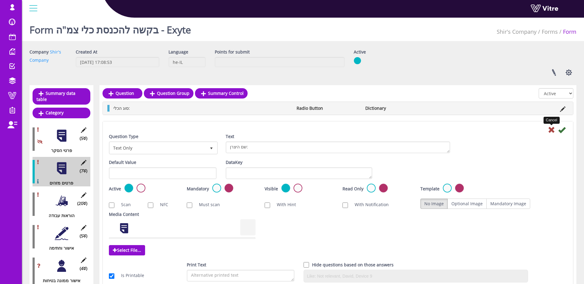
click at [551, 132] on icon at bounding box center [550, 129] width 7 height 7
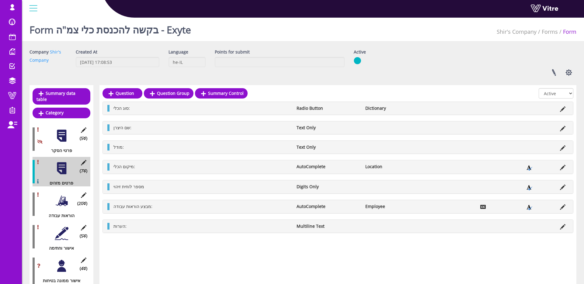
click at [562, 170] on ul "מיקום הכלי: AutoComplete Location" at bounding box center [339, 166] width 458 height 7
click at [562, 168] on icon at bounding box center [562, 167] width 5 height 5
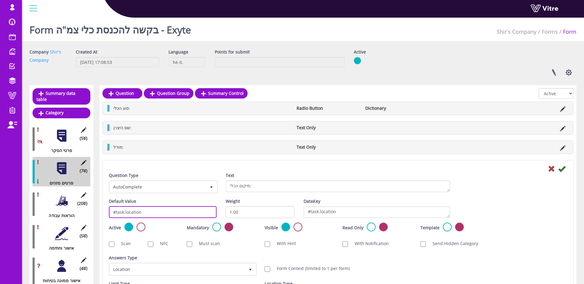
click at [163, 209] on input "#task.location" at bounding box center [163, 212] width 108 height 12
click at [552, 167] on icon at bounding box center [550, 168] width 7 height 7
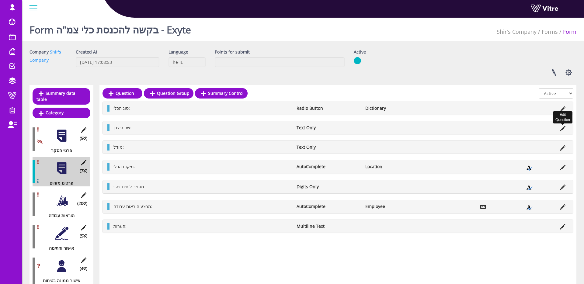
click at [561, 129] on icon at bounding box center [562, 128] width 5 height 5
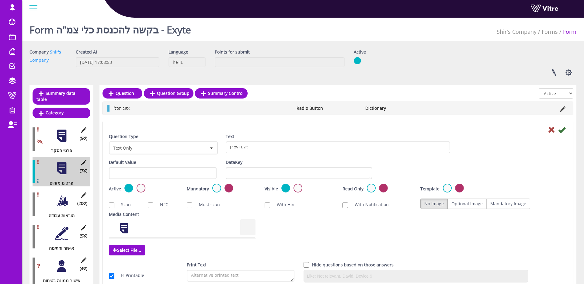
click at [546, 133] on div "Question Type Text Only 5 Text שם היצרן:" at bounding box center [337, 146] width 467 height 26
click at [549, 129] on icon at bounding box center [550, 129] width 7 height 7
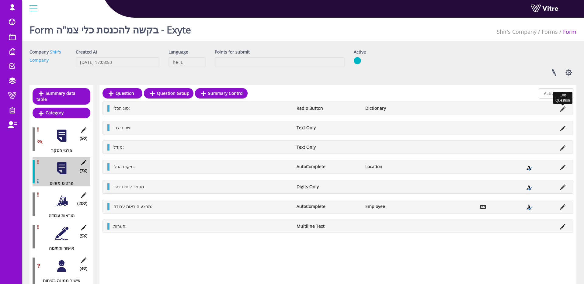
click at [563, 109] on icon at bounding box center [562, 108] width 5 height 5
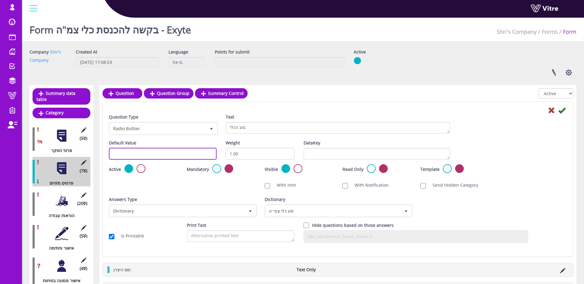
click at [174, 156] on input "text" at bounding box center [163, 154] width 108 height 12
paste input "#task.location"
type input "#task.type"
click at [564, 110] on icon at bounding box center [561, 110] width 7 height 7
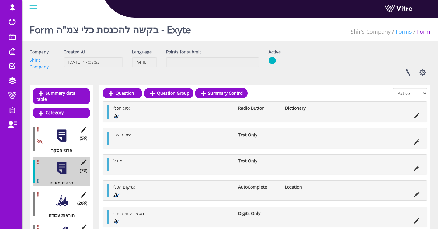
click at [405, 33] on link "Forms" at bounding box center [403, 31] width 16 height 7
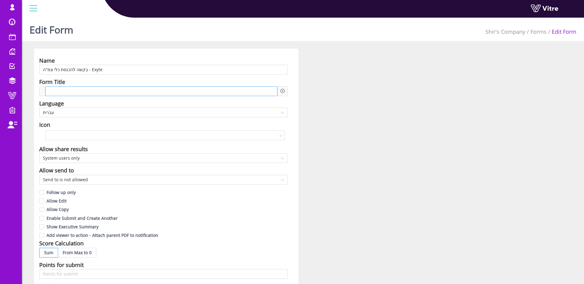
click at [87, 93] on span at bounding box center [73, 91] width 46 height 7
click at [277, 91] on div at bounding box center [282, 91] width 10 height 10
click at [281, 91] on icon "plus-circle" at bounding box center [282, 91] width 4 height 4
click at [297, 95] on input "search" at bounding box center [334, 95] width 74 height 9
click at [139, 88] on div "בקשה להכנסת כלי צמ״ה במיקום" at bounding box center [161, 91] width 232 height 10
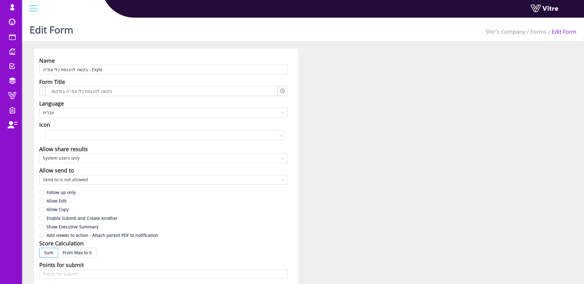
click at [284, 91] on icon "plus-circle" at bounding box center [282, 91] width 4 height 4
click at [328, 100] on input "search" at bounding box center [334, 95] width 74 height 9
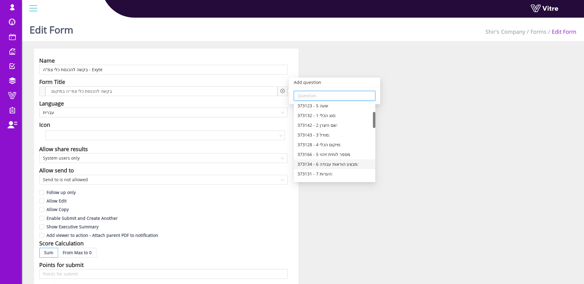
scroll to position [41, 0]
click at [355, 147] on div "373128 - 4 מיקום הכלי:" at bounding box center [334, 144] width 74 height 7
type input "373128 - 4 מיקום הכלי:"
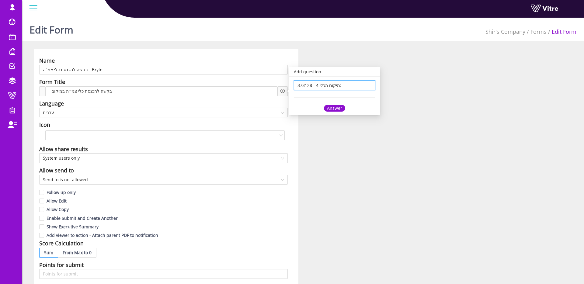
click at [338, 109] on div "Answer" at bounding box center [334, 108] width 21 height 7
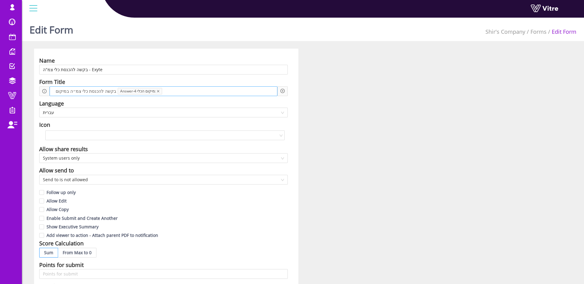
click at [160, 92] on icon "close" at bounding box center [158, 91] width 3 height 3
click at [162, 92] on div "בקשה להכנסת כלי צמ״ה במיקום" at bounding box center [161, 91] width 232 height 10
click at [53, 93] on span "בקשה להכנסת כלי צמ״ה במיקום" at bounding box center [82, 91] width 64 height 7
click at [283, 89] on icon "plus-circle" at bounding box center [282, 91] width 4 height 4
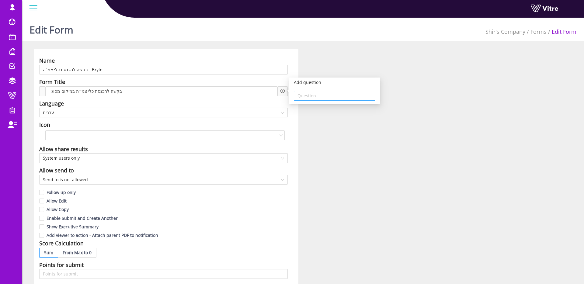
click at [311, 99] on input "search" at bounding box center [334, 95] width 74 height 9
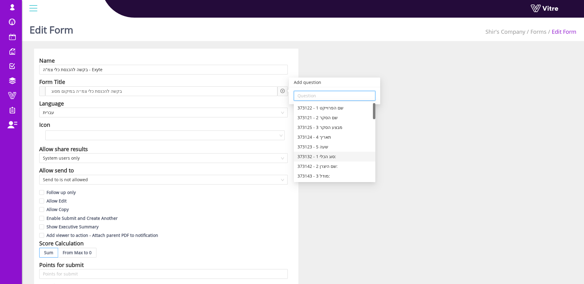
click at [337, 154] on div "373132 - 1 סוג הכלי:" at bounding box center [334, 156] width 74 height 7
type input "373132 - 1 סוג הכלי:"
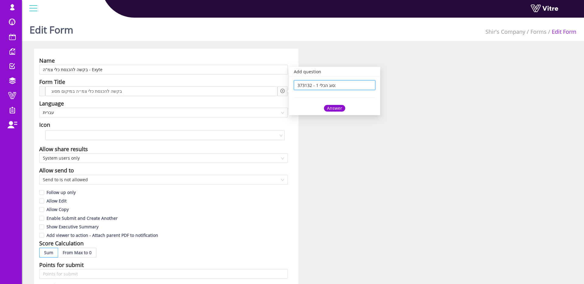
click at [330, 105] on div "Answer" at bounding box center [334, 108] width 21 height 7
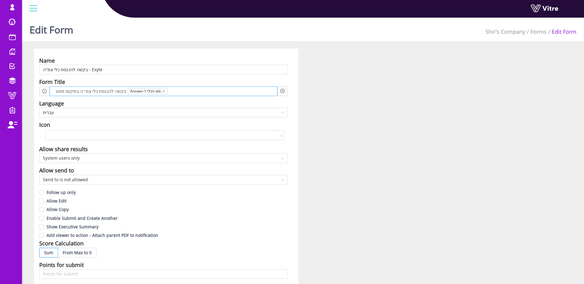
click at [220, 93] on div "בקשה להכנסת כלי צמ״ה במיקום מסוג Answer-1 סוג הכלי:" at bounding box center [164, 91] width 228 height 10
click at [284, 91] on div "Add question Question" at bounding box center [282, 91] width 10 height 10
click at [283, 90] on icon "plus-circle" at bounding box center [282, 91] width 4 height 4
click at [309, 101] on div "Question" at bounding box center [334, 95] width 91 height 17
click at [309, 97] on input "search" at bounding box center [334, 95] width 74 height 9
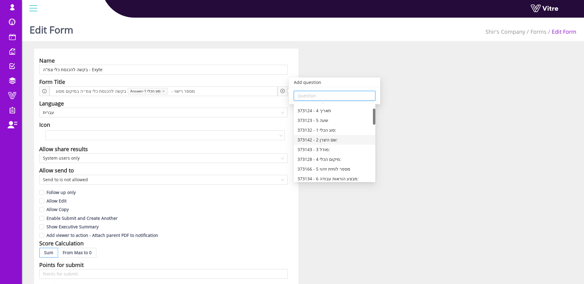
scroll to position [26, 0]
click at [352, 165] on div "373166 - 5 מספר לוחית זיהוי" at bounding box center [334, 169] width 81 height 10
type input "373166 - 5 מספר לוחית זיהוי"
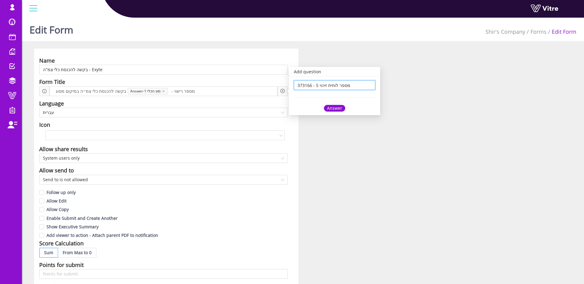
scroll to position [0, 0]
click at [339, 108] on div "Answer" at bounding box center [334, 108] width 21 height 7
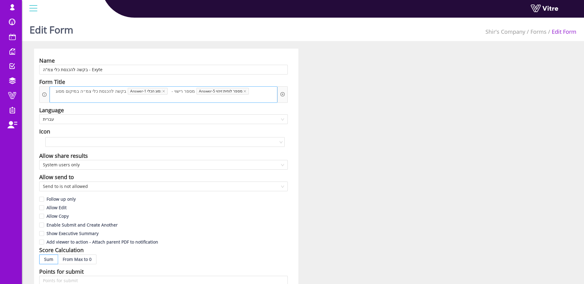
click at [181, 90] on span "- מספר רישוי" at bounding box center [183, 91] width 26 height 7
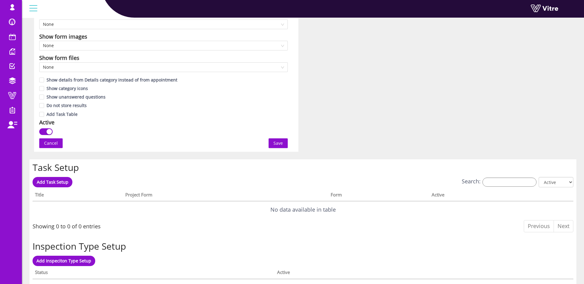
scroll to position [349, 0]
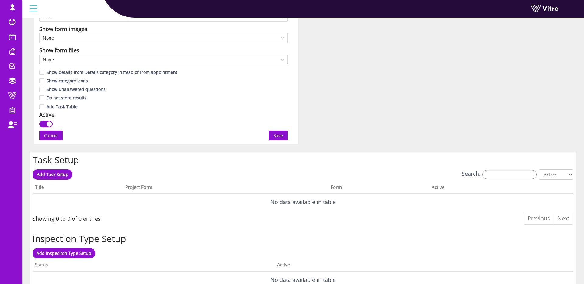
drag, startPoint x: 279, startPoint y: 134, endPoint x: 320, endPoint y: 68, distance: 77.4
click at [279, 134] on span "Save" at bounding box center [277, 135] width 9 height 7
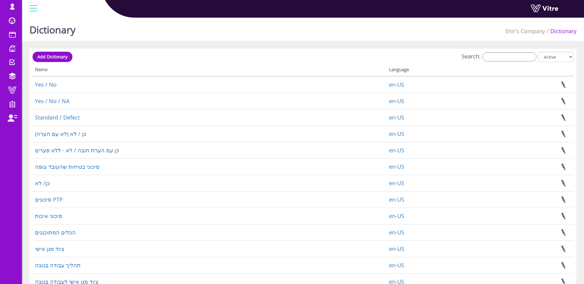
drag, startPoint x: 89, startPoint y: 51, endPoint x: 86, endPoint y: 51, distance: 3.1
click at [89, 51] on div "Add Dictionary Search: All Active Not Active Processing... Name Language Yes / …" at bounding box center [302, 196] width 546 height 294
click at [64, 57] on span "Add Dictionary" at bounding box center [52, 57] width 30 height 6
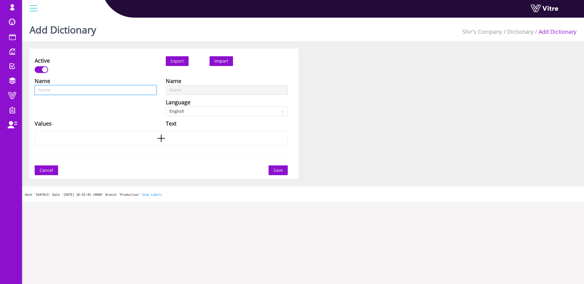
click at [110, 92] on input "text" at bounding box center [96, 90] width 122 height 10
type input "ס"
type input "סו"
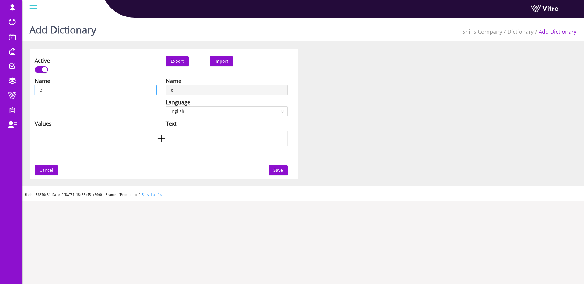
type input "סוג"
type input "סוג כ"
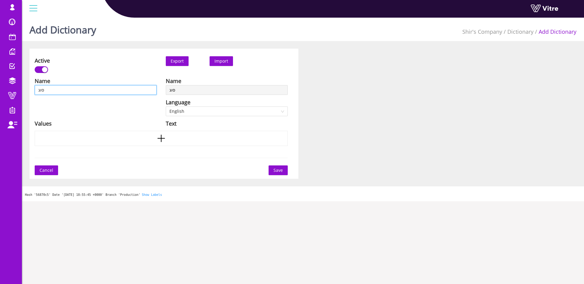
type input "סוג כ"
type input "סוג כל"
type input "סוג כלי"
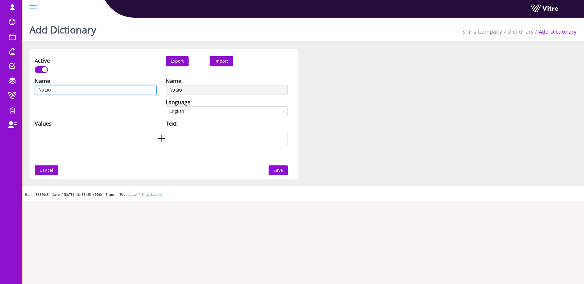
type input "סוג כלי"
type input "סוג כלי צ"
type input "סוג כלי צמ"
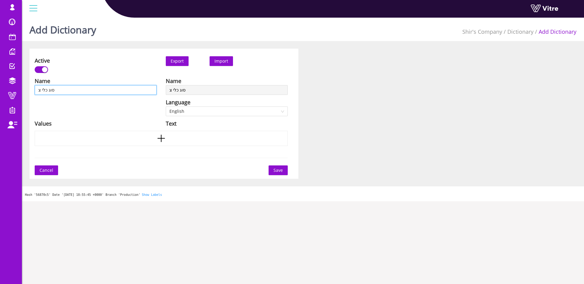
type input "סוג כלי צמ"
type input "סוג כלי צמ״"
type input "סוג כלי צמ״ה"
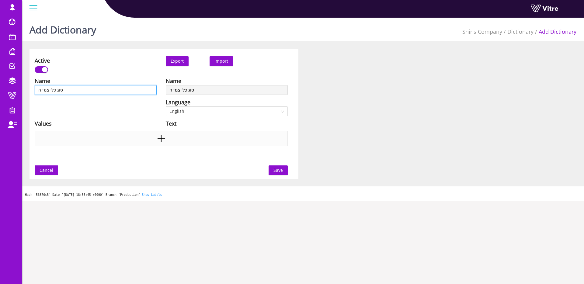
type input "סוג כלי צמ״ה"
click at [129, 139] on div at bounding box center [161, 138] width 253 height 15
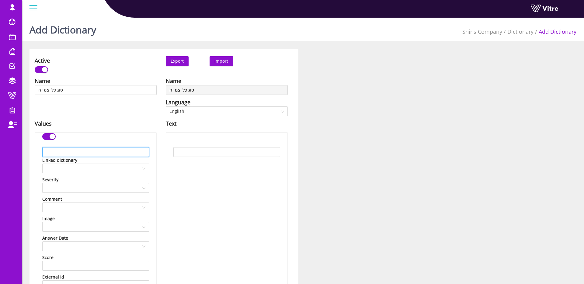
click at [108, 153] on input "text" at bounding box center [95, 152] width 107 height 10
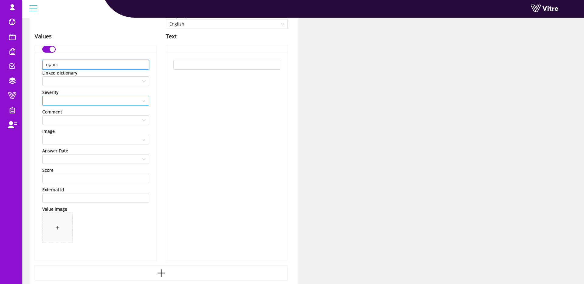
scroll to position [139, 0]
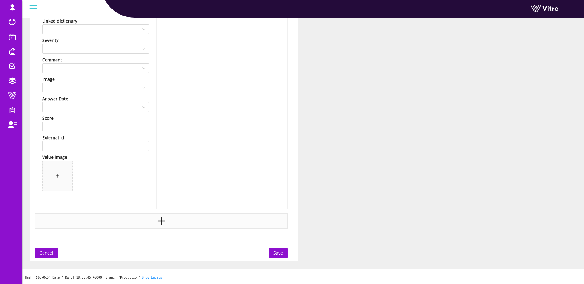
type input "בובקט"
click at [171, 216] on div at bounding box center [161, 220] width 253 height 15
click at [171, 217] on div at bounding box center [161, 220] width 253 height 15
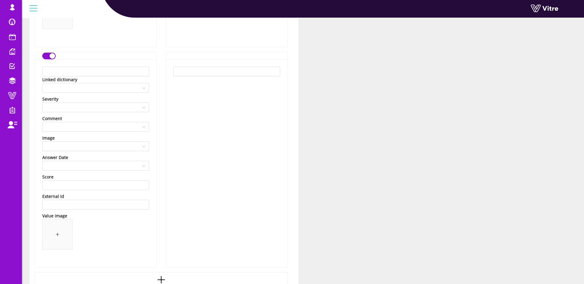
scroll to position [580, 0]
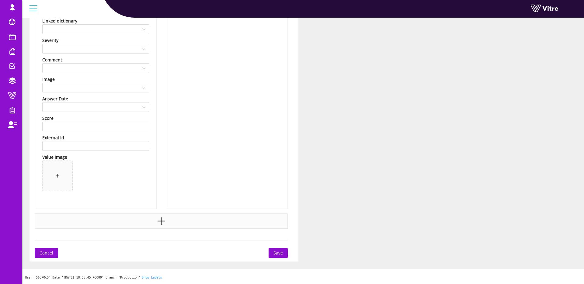
click at [169, 218] on div at bounding box center [161, 220] width 253 height 15
click at [169, 219] on div at bounding box center [161, 220] width 253 height 15
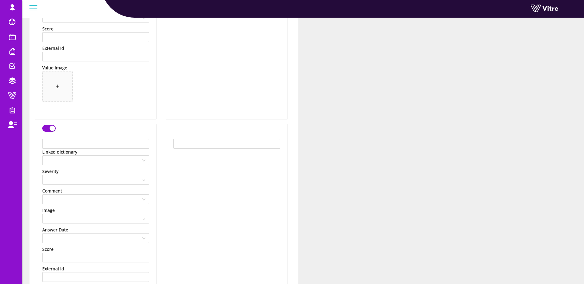
scroll to position [231, 0]
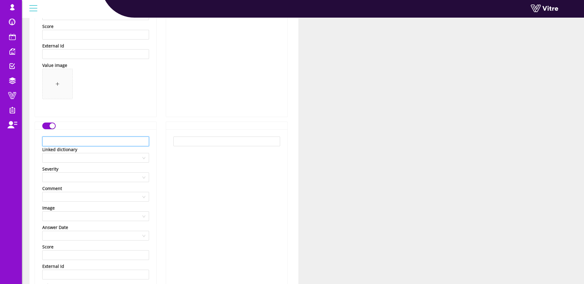
click at [108, 140] on input "text" at bounding box center [95, 141] width 107 height 10
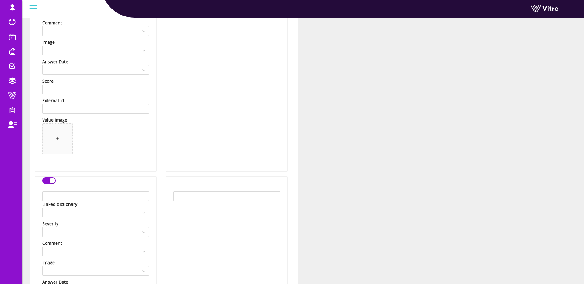
scroll to position [441, 0]
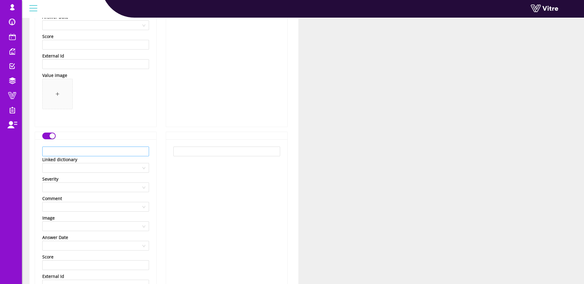
type input "טרקטור"
click at [127, 148] on input "text" at bounding box center [95, 151] width 107 height 10
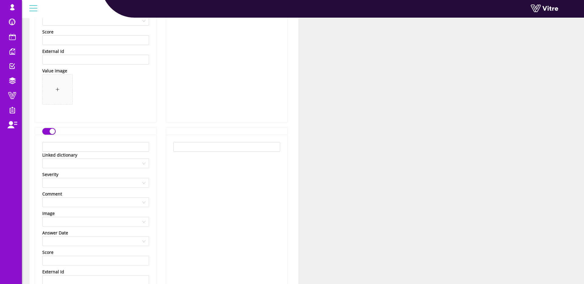
scroll to position [699, 0]
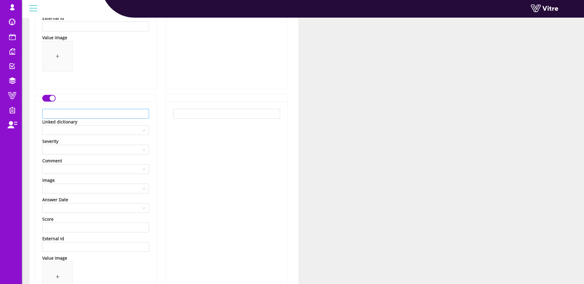
type input "משאית גרר"
click at [134, 113] on input "text" at bounding box center [95, 114] width 107 height 10
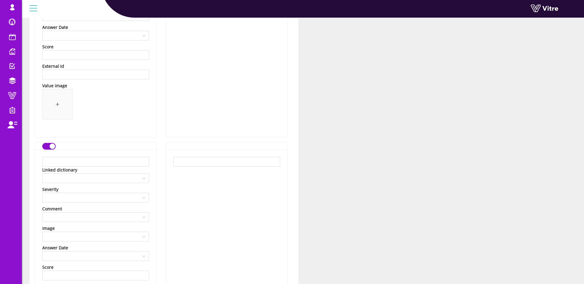
scroll to position [895, 0]
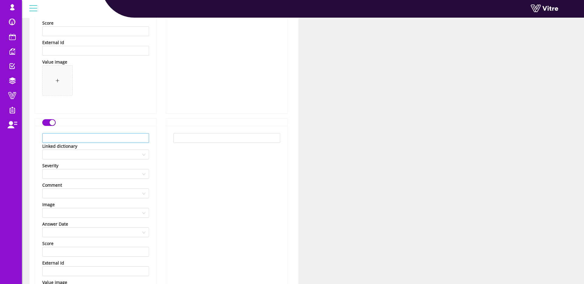
type input "מכונות קידוח"
click at [133, 136] on input "text" at bounding box center [95, 138] width 107 height 10
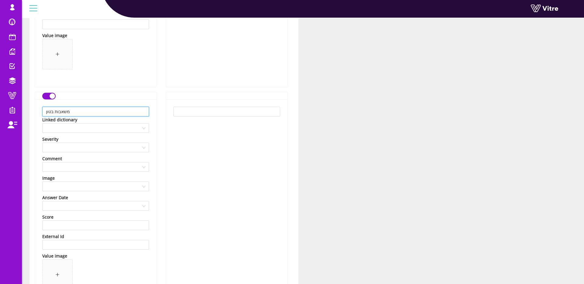
scroll to position [1021, 0]
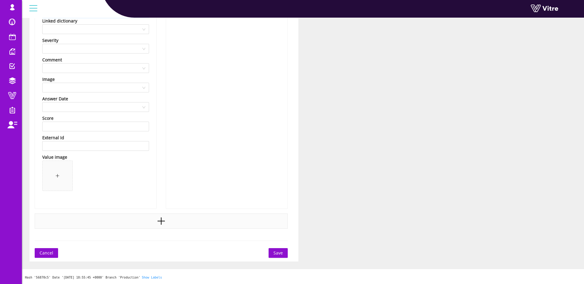
type input "משאבות בטון"
click at [146, 226] on div at bounding box center [161, 220] width 253 height 15
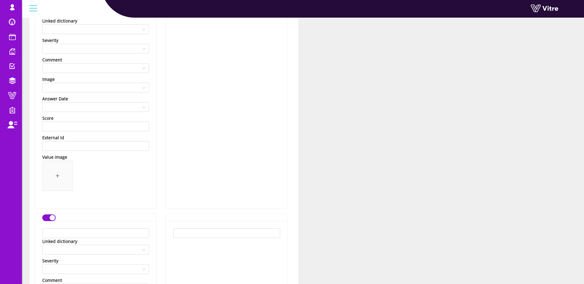
click at [107, 231] on input "text" at bounding box center [95, 233] width 107 height 10
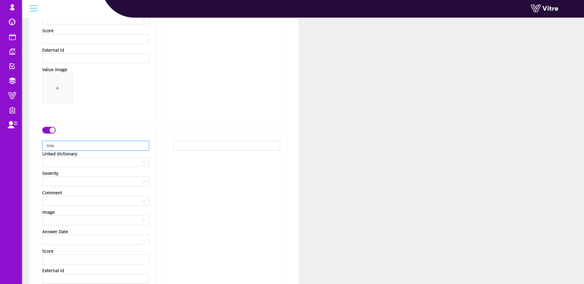
scroll to position [1111, 0]
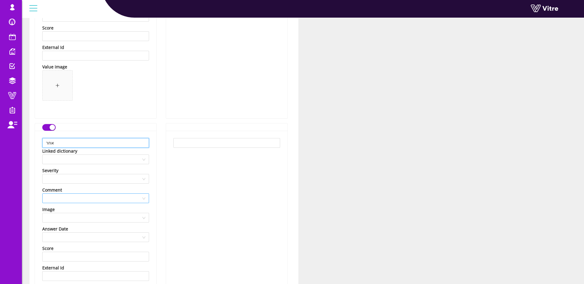
type input "אחר"
click at [109, 199] on input "search" at bounding box center [93, 198] width 95 height 9
drag, startPoint x: 105, startPoint y: 218, endPoint x: 122, endPoint y: 215, distance: 18.2
click at [105, 218] on div "Optional Comment" at bounding box center [95, 220] width 99 height 7
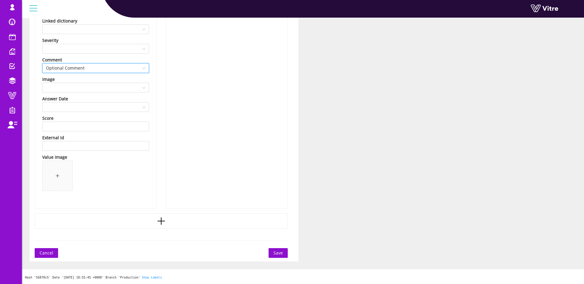
click at [118, 68] on span "Optional Comment" at bounding box center [95, 68] width 99 height 9
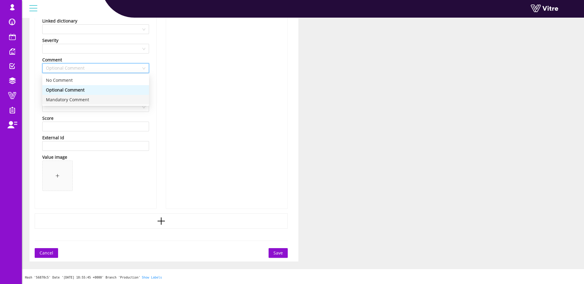
click at [112, 103] on div "Mandatory Comment" at bounding box center [95, 100] width 107 height 10
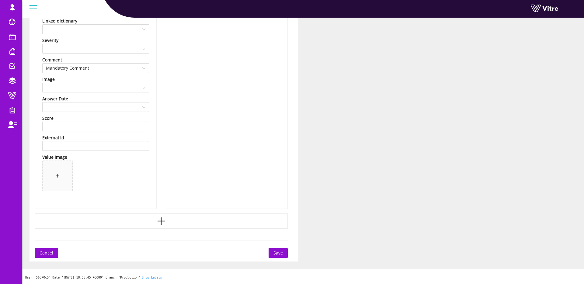
click at [273, 254] on span "Save" at bounding box center [277, 253] width 9 height 7
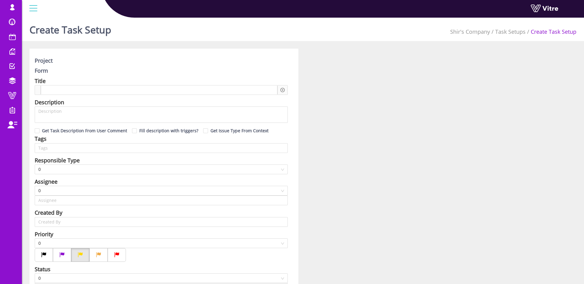
type input "[PERSON_NAME] SU"
click at [120, 91] on div at bounding box center [159, 90] width 236 height 10
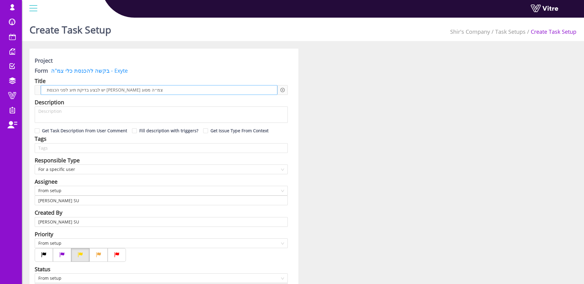
click at [72, 89] on span "יש לבצע בדיקת תיוג לפני הכנסת [PERSON_NAME] צמ״ה מסוג" at bounding box center [104, 90] width 119 height 7
click at [151, 88] on div "יש לבצע בדיקת תיוג לפני הכנסת כלי צמ״ה מסוג" at bounding box center [159, 90] width 236 height 10
click at [281, 91] on icon "plus-circle" at bounding box center [282, 90] width 4 height 4
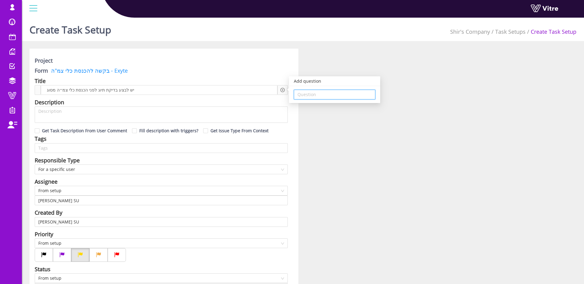
click at [308, 95] on input "search" at bounding box center [334, 94] width 74 height 9
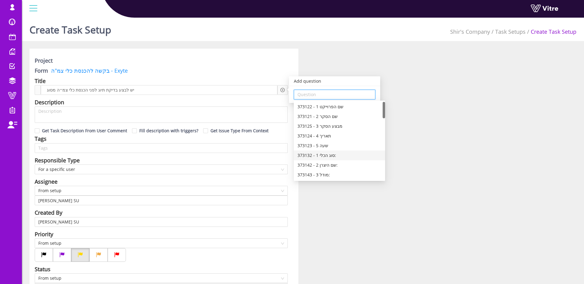
click at [329, 156] on div "373132 - 1 סוג הכלי:" at bounding box center [339, 155] width 84 height 7
type input "373132 - 1 סוג הכלי:"
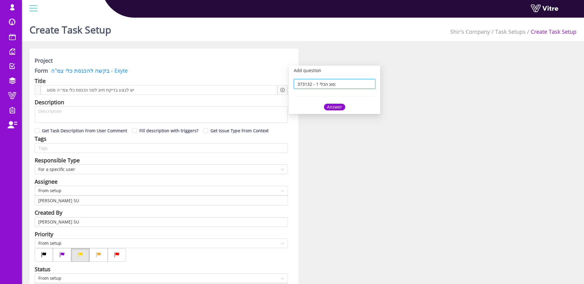
click at [340, 108] on div "Answer" at bounding box center [334, 107] width 21 height 7
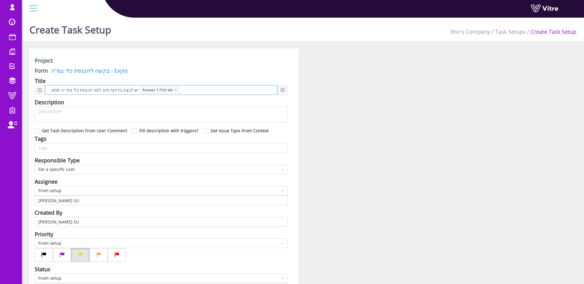
click at [236, 92] on div "יש לבצע בדיקת תיוג לפני הכנסת כלי צמ״ה מסוג Answer-1 סוג הכלי:" at bounding box center [161, 90] width 232 height 10
click at [283, 91] on icon "plus-circle" at bounding box center [282, 90] width 4 height 4
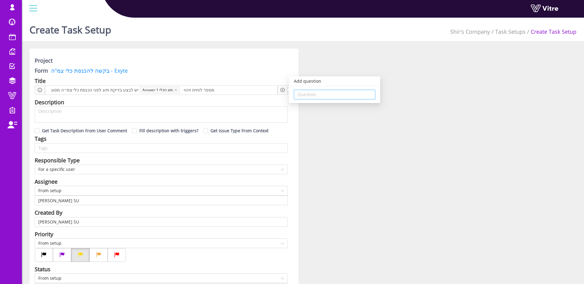
click at [325, 95] on input "search" at bounding box center [334, 94] width 74 height 9
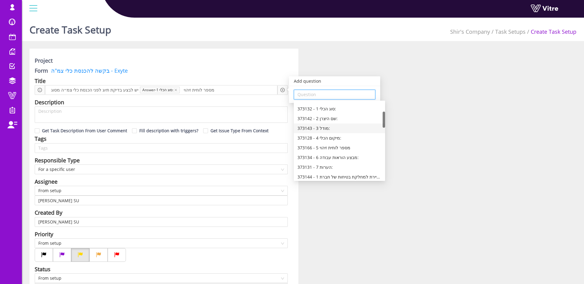
scroll to position [47, 0]
click at [340, 148] on div "373166 - 5 מספר לוחית זיהוי" at bounding box center [339, 147] width 84 height 7
type input "373166 - 5 מספר לוחית זיהוי"
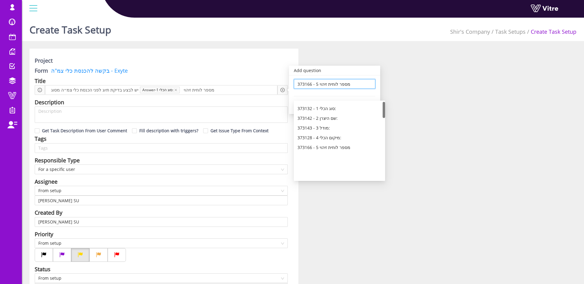
scroll to position [0, 0]
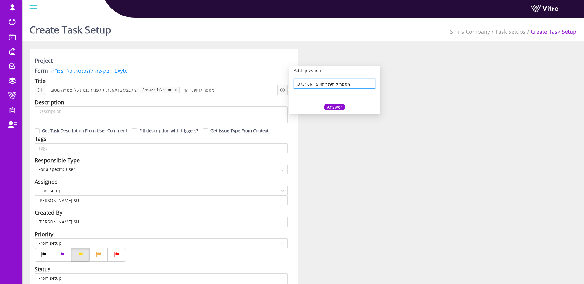
click at [337, 109] on div "Answer" at bounding box center [334, 107] width 21 height 7
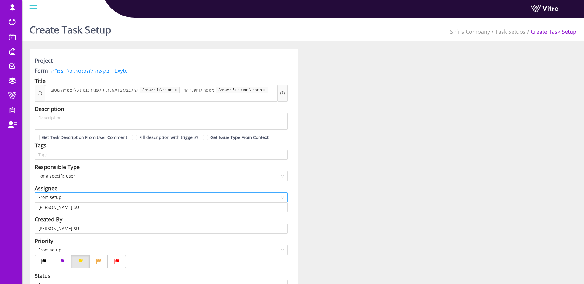
click at [115, 195] on span "From setup" at bounding box center [161, 197] width 246 height 9
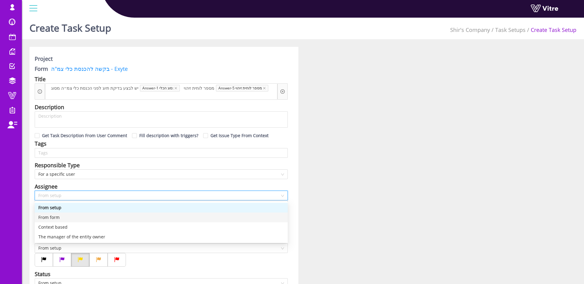
click at [90, 217] on div "From form" at bounding box center [161, 217] width 246 height 7
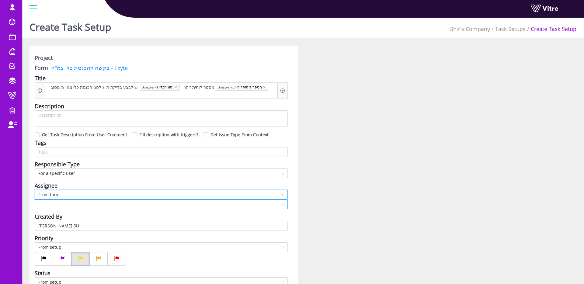
click at [88, 209] on div at bounding box center [161, 204] width 253 height 10
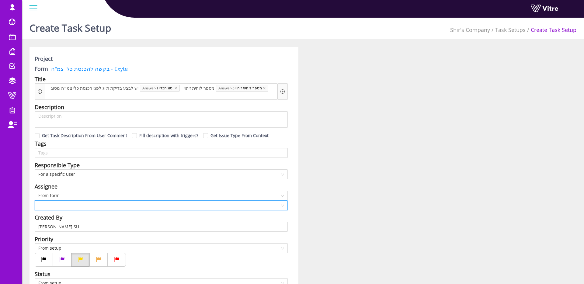
click at [90, 205] on input "search" at bounding box center [158, 205] width 241 height 9
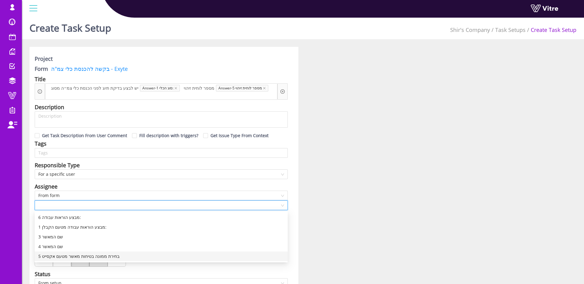
click at [93, 253] on div "5 בחירת ממונה בטיחות מאשר מטעם אקסייט" at bounding box center [161, 256] width 246 height 7
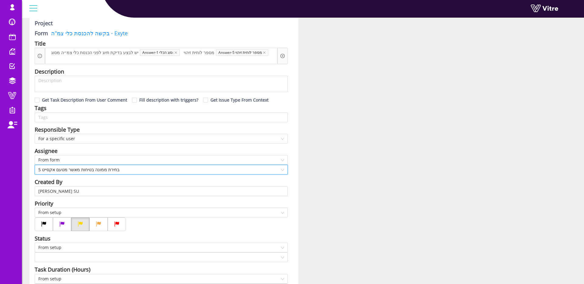
scroll to position [46, 0]
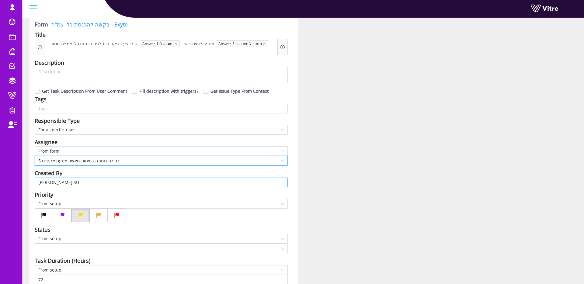
click at [96, 178] on input "Shir Moreno SU" at bounding box center [161, 182] width 246 height 9
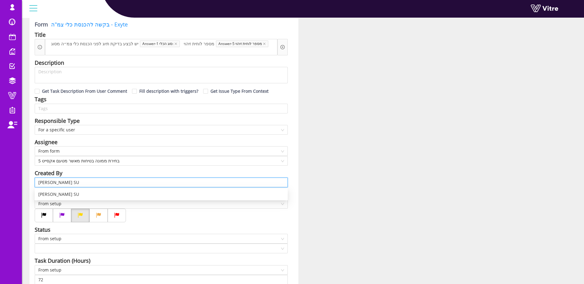
click at [95, 178] on input "Shir Moreno SU" at bounding box center [161, 182] width 246 height 9
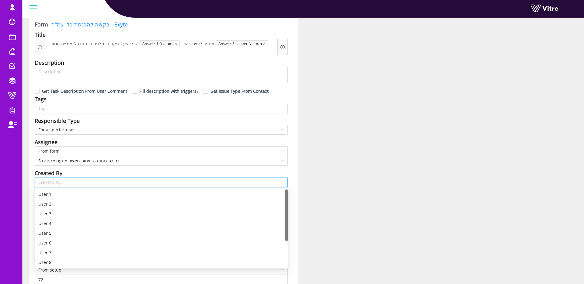
click at [282, 172] on div "Created By" at bounding box center [161, 173] width 253 height 9
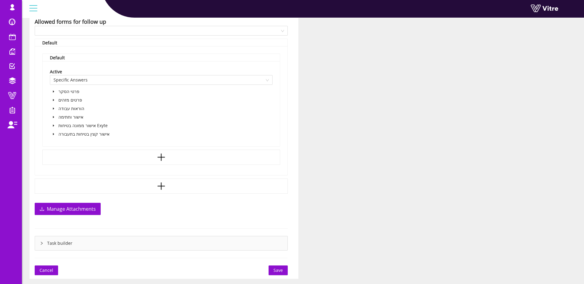
scroll to position [412, 0]
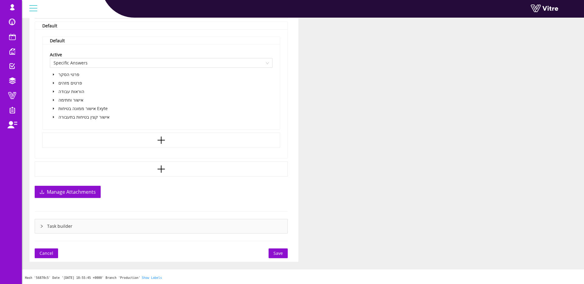
click at [52, 115] on span at bounding box center [53, 116] width 7 height 7
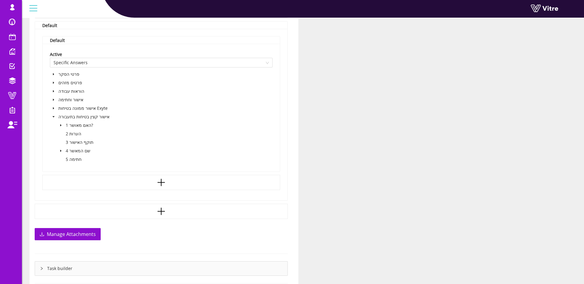
click at [62, 122] on span at bounding box center [60, 125] width 7 height 7
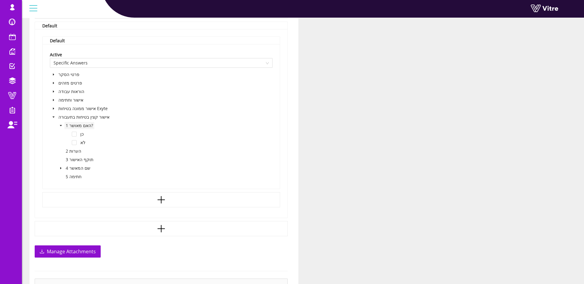
scroll to position [410, 0]
click at [75, 134] on span at bounding box center [74, 135] width 5 height 5
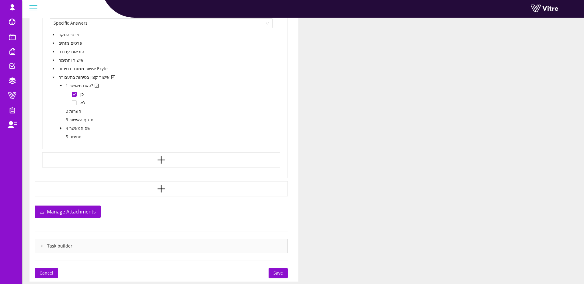
scroll to position [471, 0]
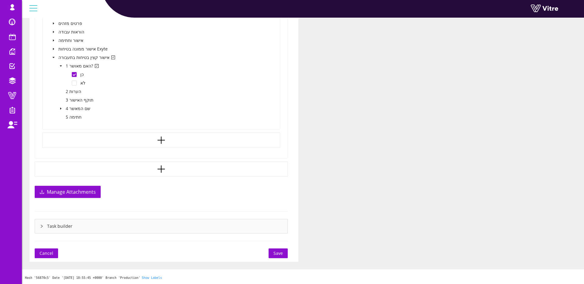
click at [276, 252] on span "Save" at bounding box center [277, 253] width 9 height 7
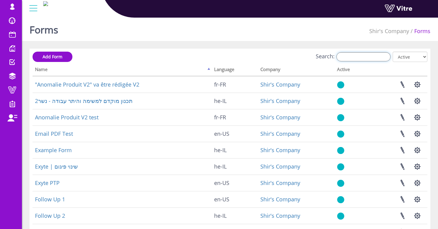
click at [364, 55] on input "Search:" at bounding box center [363, 56] width 54 height 9
type input "ק"
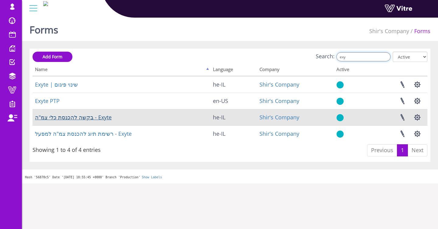
type input "exy"
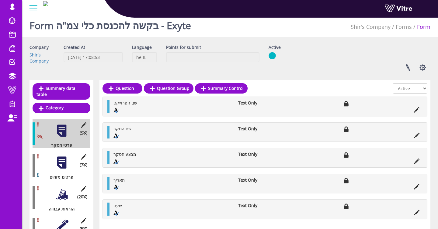
scroll to position [5, 0]
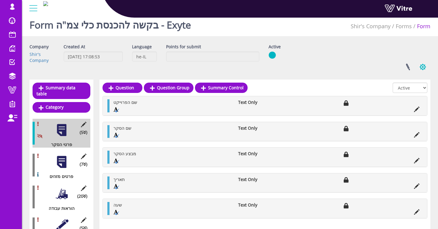
click at [420, 68] on button "button" at bounding box center [422, 67] width 15 height 16
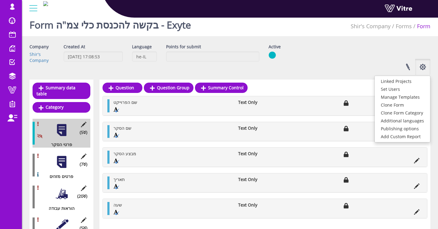
click at [84, 155] on icon at bounding box center [84, 156] width 8 height 5
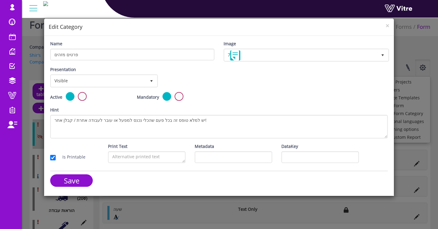
click at [173, 95] on div "Mandatory Active" at bounding box center [176, 97] width 78 height 10
click at [177, 95] on label at bounding box center [178, 96] width 9 height 9
click at [0, 0] on input "radio" at bounding box center [0, 0] width 0 height 0
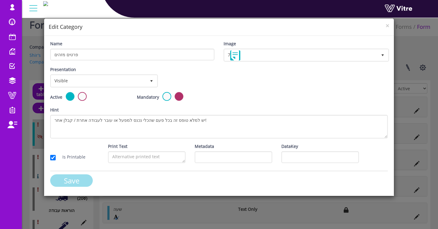
click at [82, 178] on input "Save" at bounding box center [71, 180] width 43 height 12
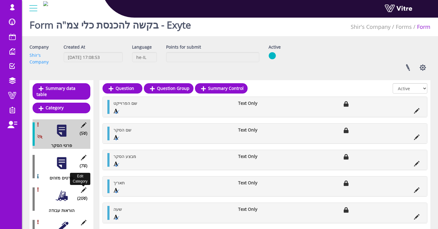
click at [84, 189] on icon at bounding box center [84, 190] width 8 height 5
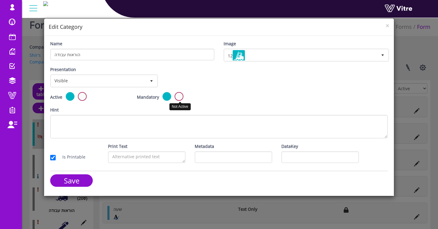
click at [183, 96] on label at bounding box center [178, 96] width 9 height 9
click at [0, 0] on input "radio" at bounding box center [0, 0] width 0 height 0
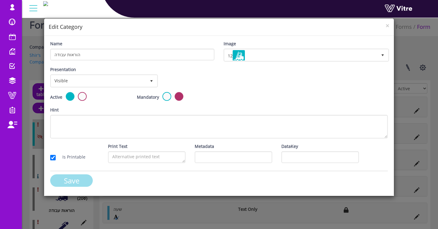
drag, startPoint x: 78, startPoint y: 177, endPoint x: 109, endPoint y: 171, distance: 31.4
click at [78, 177] on input "Save" at bounding box center [71, 180] width 43 height 12
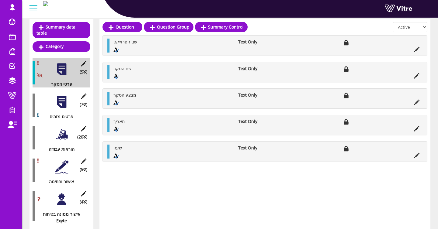
scroll to position [129, 0]
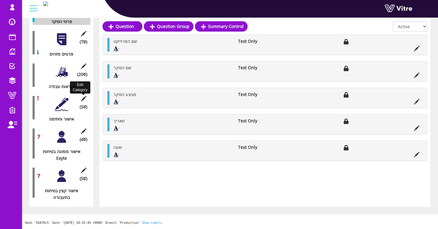
click at [83, 98] on icon at bounding box center [84, 98] width 8 height 5
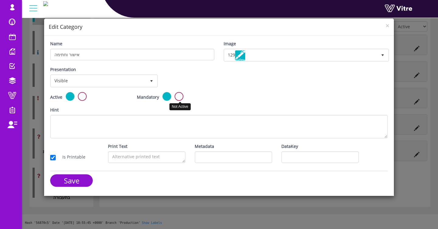
click at [178, 97] on label at bounding box center [178, 96] width 9 height 9
click at [0, 0] on input "radio" at bounding box center [0, 0] width 0 height 0
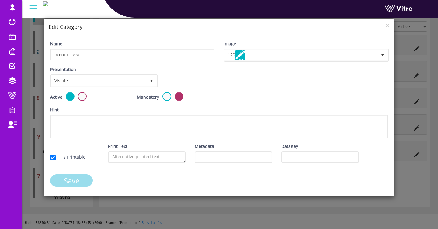
drag, startPoint x: 74, startPoint y: 182, endPoint x: 76, endPoint y: 179, distance: 3.7
click at [74, 182] on input "Save" at bounding box center [71, 180] width 43 height 12
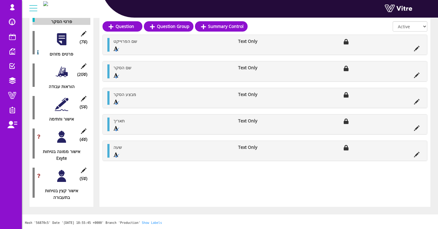
click at [58, 107] on div at bounding box center [62, 105] width 14 height 14
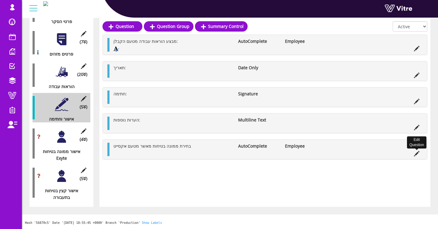
click at [418, 153] on icon at bounding box center [416, 153] width 5 height 5
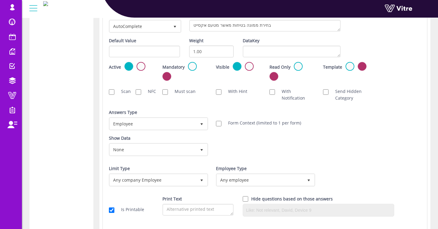
scroll to position [405, 0]
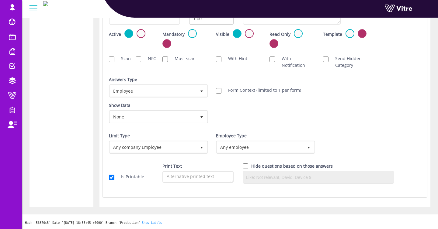
click at [214, 142] on div "Employee Type Any employee 0" at bounding box center [264, 146] width 107 height 26
click at [224, 144] on span "Any employee" at bounding box center [260, 147] width 86 height 11
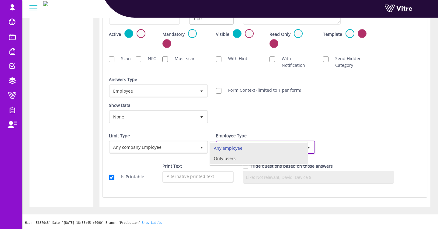
drag, startPoint x: 244, startPoint y: 156, endPoint x: 304, endPoint y: 115, distance: 72.3
click at [244, 156] on li "Only users" at bounding box center [258, 158] width 97 height 10
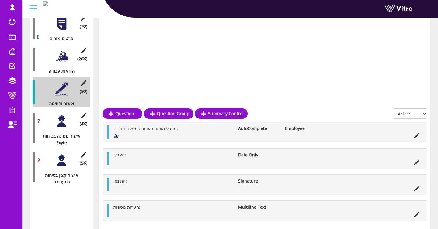
scroll to position [0, 0]
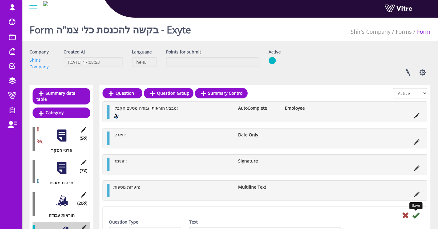
click at [417, 214] on icon at bounding box center [415, 215] width 7 height 7
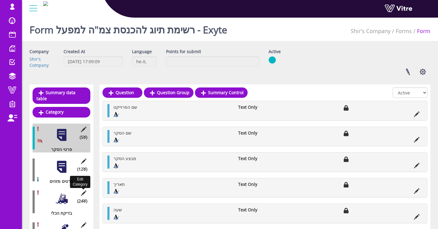
click at [84, 191] on icon at bounding box center [84, 193] width 8 height 5
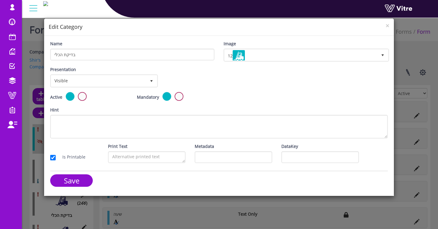
click at [175, 94] on div "Mandatory Active" at bounding box center [176, 97] width 78 height 10
click at [176, 94] on label at bounding box center [178, 96] width 9 height 9
click at [0, 0] on input "radio" at bounding box center [0, 0] width 0 height 0
click at [68, 183] on input "Save" at bounding box center [71, 180] width 43 height 12
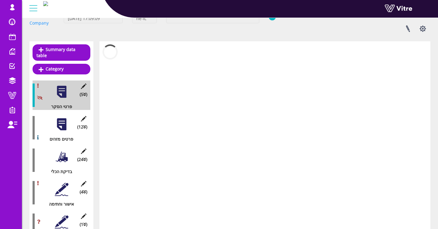
scroll to position [83, 0]
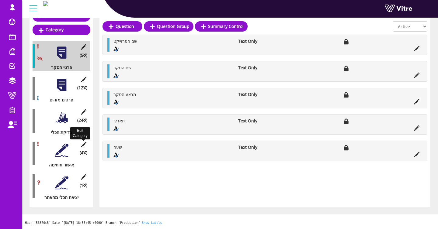
click at [82, 145] on icon at bounding box center [84, 144] width 8 height 5
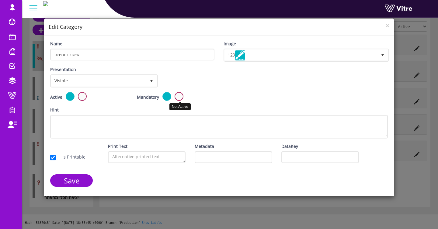
click at [180, 96] on label at bounding box center [178, 96] width 9 height 9
click at [0, 0] on input "radio" at bounding box center [0, 0] width 0 height 0
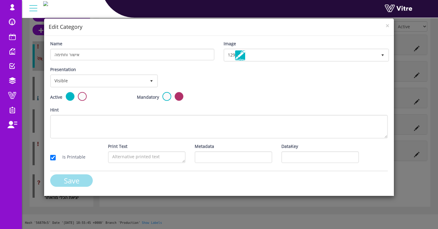
click at [83, 180] on input "Save" at bounding box center [71, 180] width 43 height 12
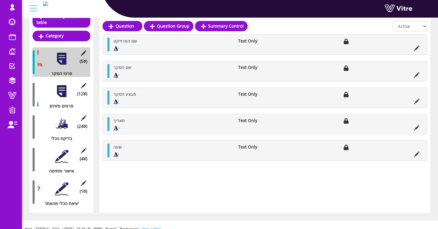
click at [56, 155] on div at bounding box center [62, 157] width 14 height 14
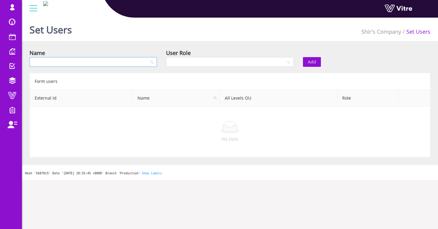
click at [78, 65] on input "search" at bounding box center [91, 61] width 116 height 9
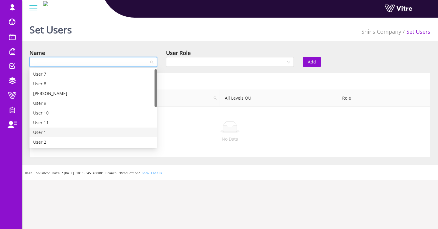
scroll to position [97, 0]
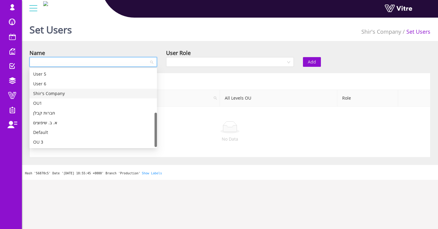
click at [74, 95] on div "Shir's Company" at bounding box center [93, 93] width 120 height 7
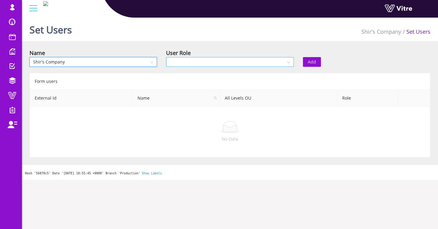
click at [203, 60] on input "search" at bounding box center [228, 61] width 116 height 9
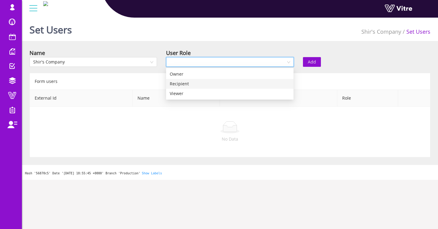
click at [199, 83] on div "Recipient" at bounding box center [230, 84] width 120 height 7
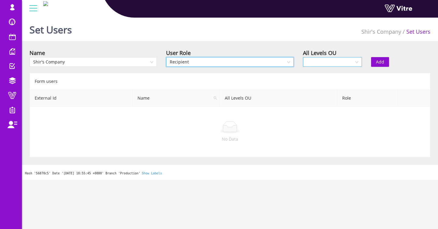
click at [356, 62] on div at bounding box center [332, 62] width 59 height 10
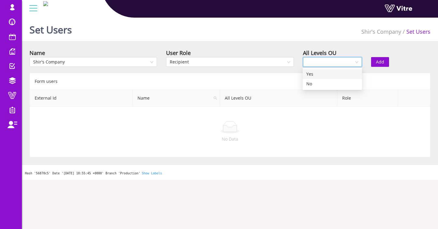
click at [333, 74] on div "Yes" at bounding box center [332, 74] width 52 height 7
click at [373, 62] on button "Add" at bounding box center [380, 62] width 18 height 10
